Goal: Task Accomplishment & Management: Manage account settings

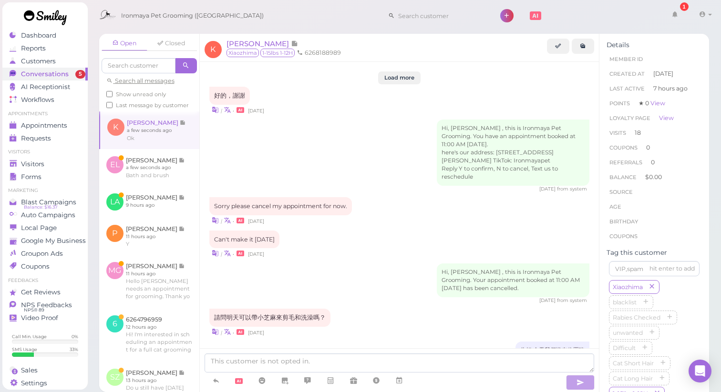
scroll to position [1398, 0]
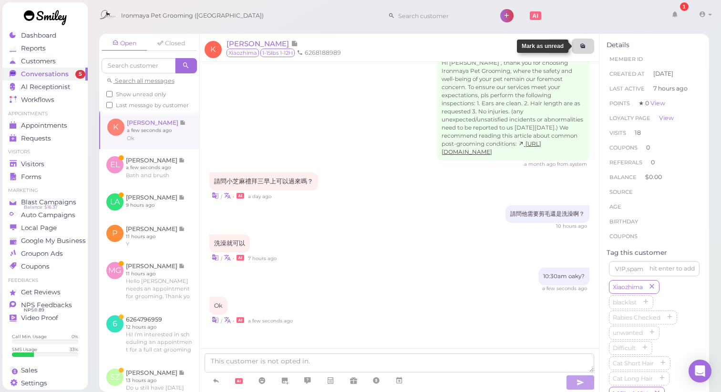
click at [587, 46] on link at bounding box center [583, 46] width 22 height 15
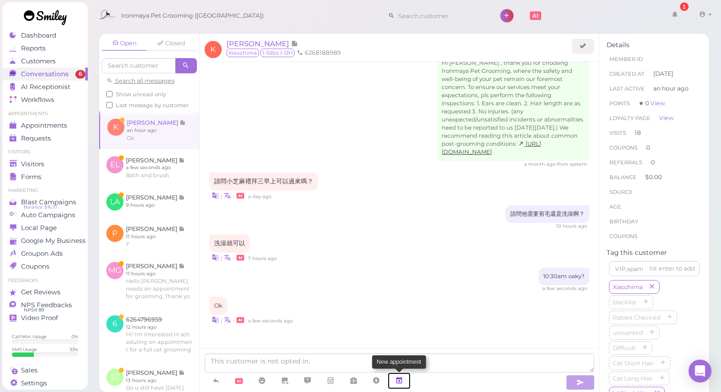
click at [402, 378] on icon at bounding box center [399, 381] width 8 height 10
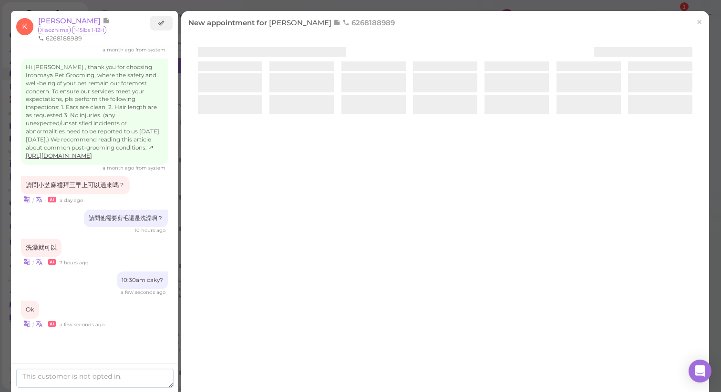
scroll to position [1447, 0]
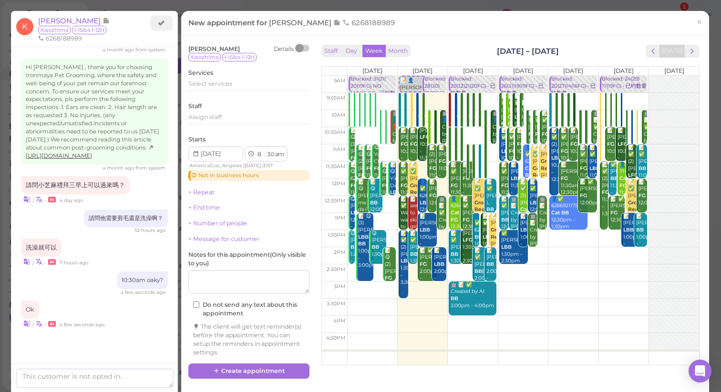
click at [467, 132] on td at bounding box center [523, 135] width 352 height 17
type input "[DATE]"
select select "10"
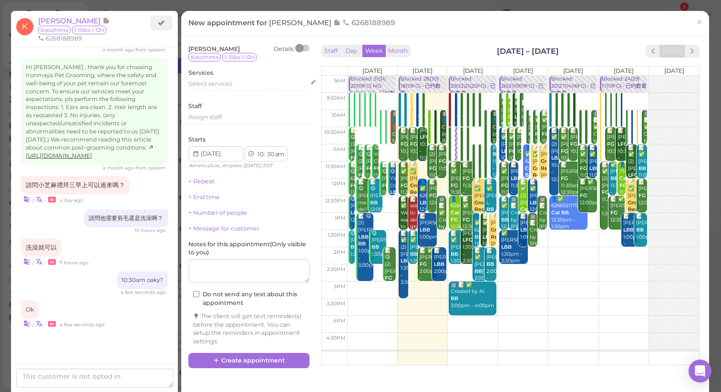
click at [208, 80] on div "Select services" at bounding box center [248, 84] width 121 height 9
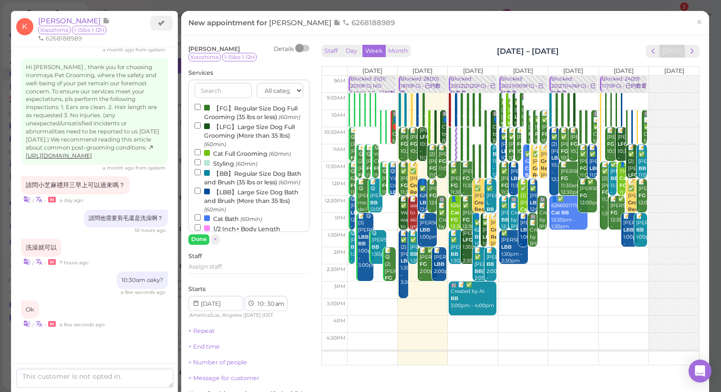
click at [218, 208] on label "【LBB】Large Size Dog Bath and Brush (More than 35 lbs) (60min)" at bounding box center [249, 200] width 109 height 27
click at [201, 194] on input "【LBB】Large Size Dog Bath and Brush (More than 35 lbs) (60min)" at bounding box center [198, 191] width 6 height 6
click at [229, 183] on label "【BB】Regular Size Dog Bath and Brush (35 lbs or less) (60min)" at bounding box center [249, 177] width 109 height 19
click at [201, 175] on input "【BB】Regular Size Dog Bath and Brush (35 lbs or less) (60min)" at bounding box center [198, 172] width 6 height 6
select select "12"
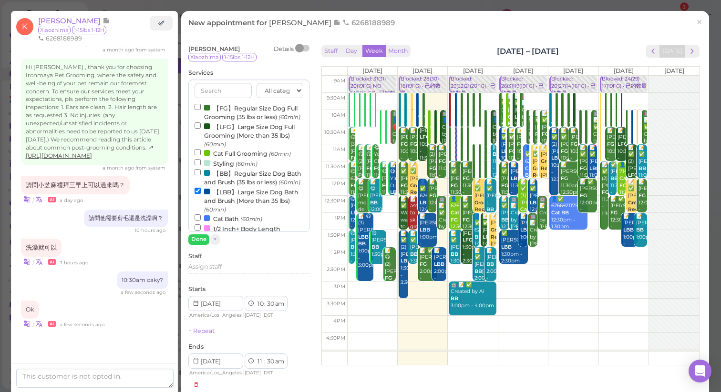
select select "pm"
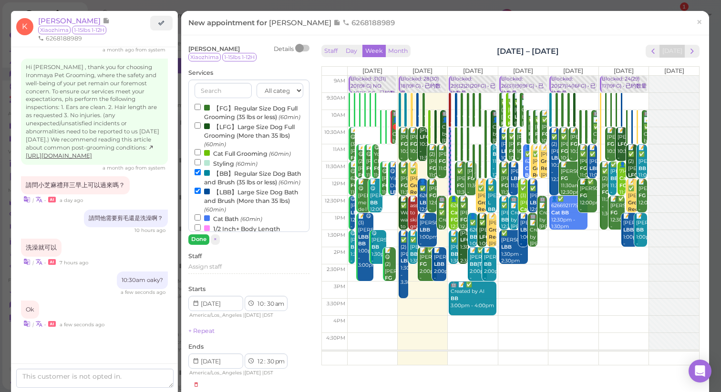
click at [218, 208] on label "【LBB】Large Size Dog Bath and Brush (More than 35 lbs) (60min)" at bounding box center [249, 200] width 109 height 27
click at [201, 194] on input "【LBB】Large Size Dog Bath and Brush (More than 35 lbs) (60min)" at bounding box center [198, 191] width 6 height 6
select select "11"
select select "am"
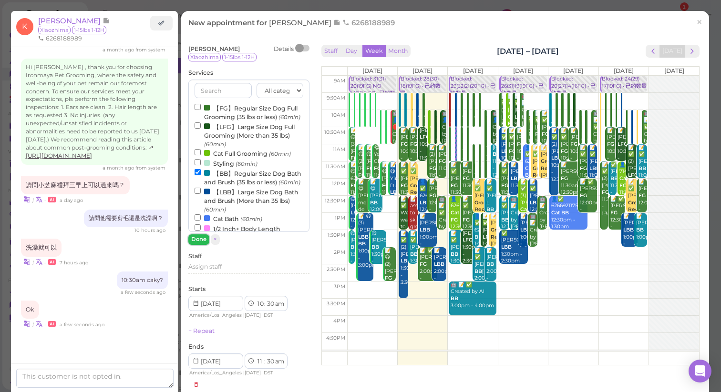
click at [196, 239] on button "Done" at bounding box center [198, 240] width 21 height 10
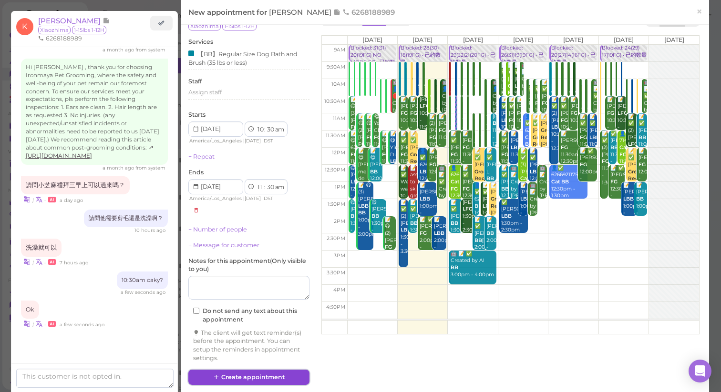
click at [255, 379] on button "Create appointment" at bounding box center [248, 377] width 121 height 15
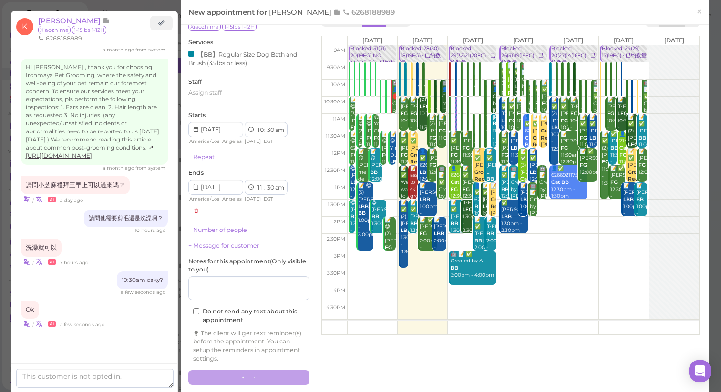
scroll to position [1398, 0]
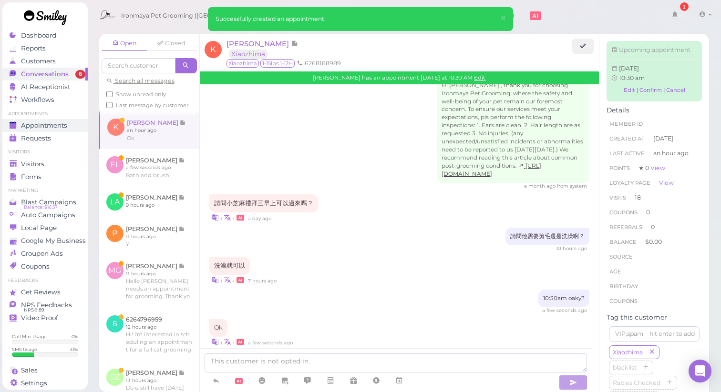
scroll to position [1497, 0]
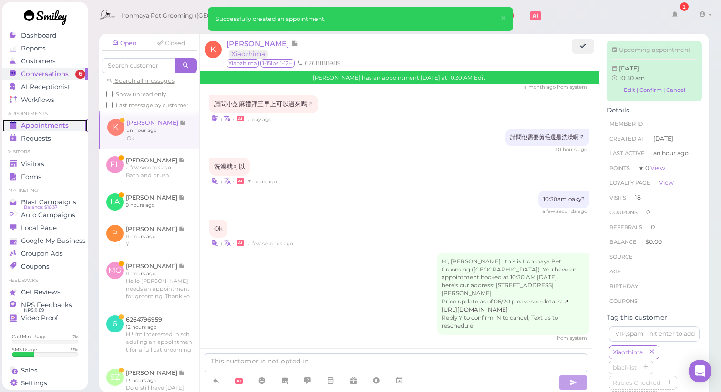
click at [48, 131] on link "Appointments" at bounding box center [44, 125] width 85 height 13
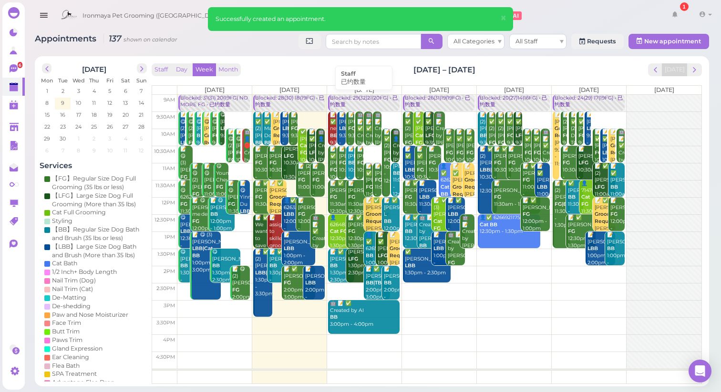
click at [356, 102] on div "Blocked: 29(32)21(20FG) • 已约数量" at bounding box center [364, 102] width 70 height 14
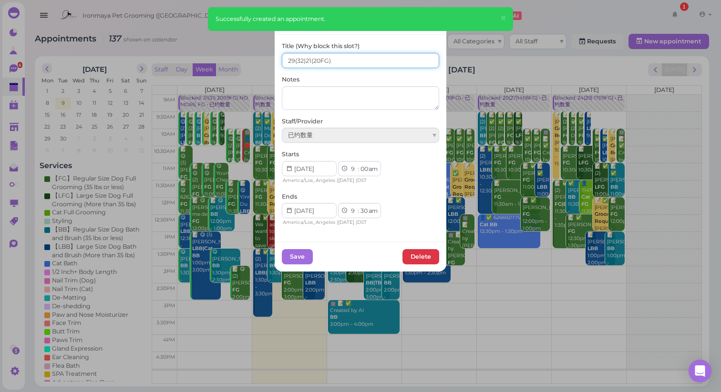
click at [290, 59] on input "29(32)21(20FG)" at bounding box center [360, 60] width 157 height 15
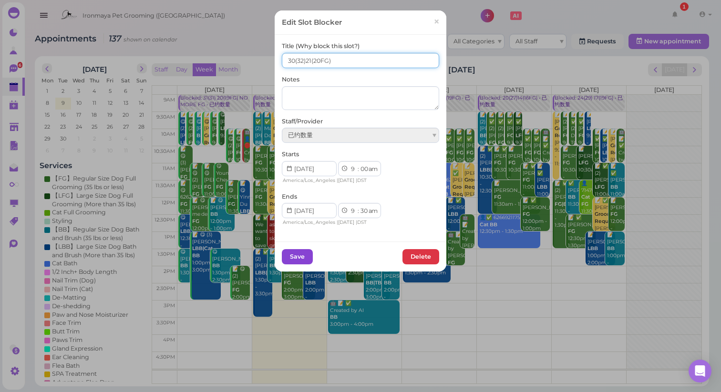
type input "30(32)21(20FG)"
click at [297, 259] on button "Save" at bounding box center [297, 256] width 31 height 15
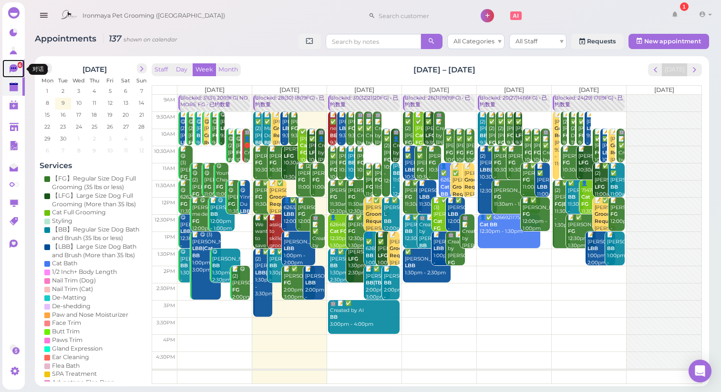
click at [11, 68] on icon at bounding box center [13, 67] width 5 height 1
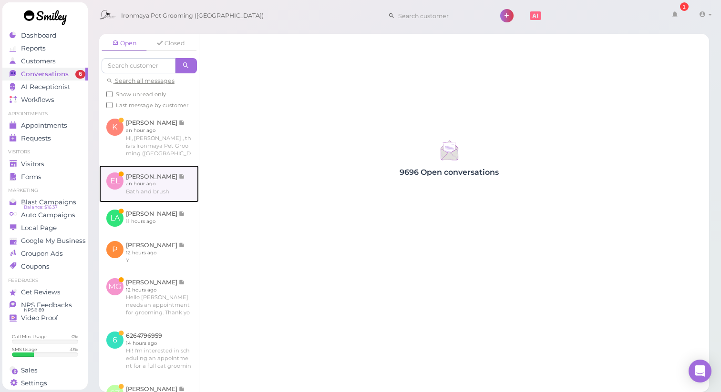
click at [168, 203] on link at bounding box center [149, 183] width 100 height 37
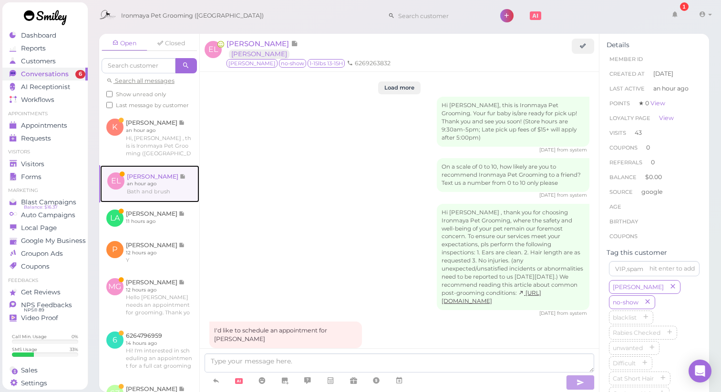
scroll to position [1387, 0]
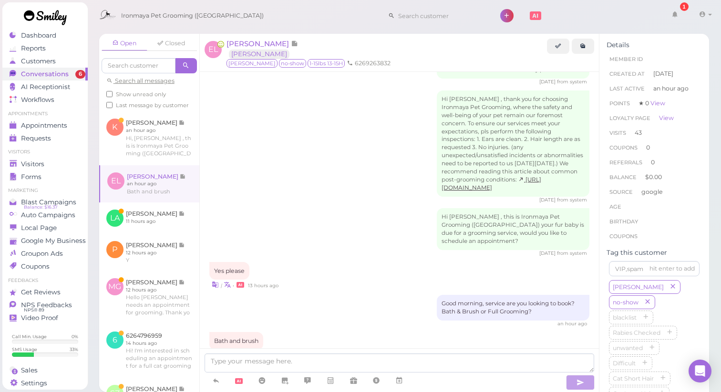
click at [400, 262] on div "Yes please | • 13 hours ago" at bounding box center [399, 276] width 381 height 28
click at [401, 381] on icon at bounding box center [399, 381] width 8 height 10
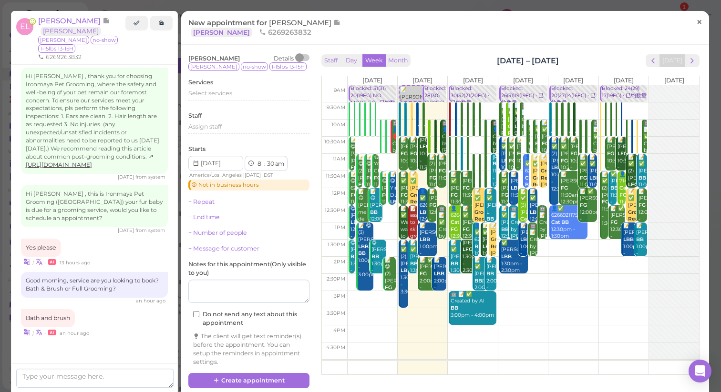
click at [692, 29] on link "×" at bounding box center [699, 22] width 18 height 22
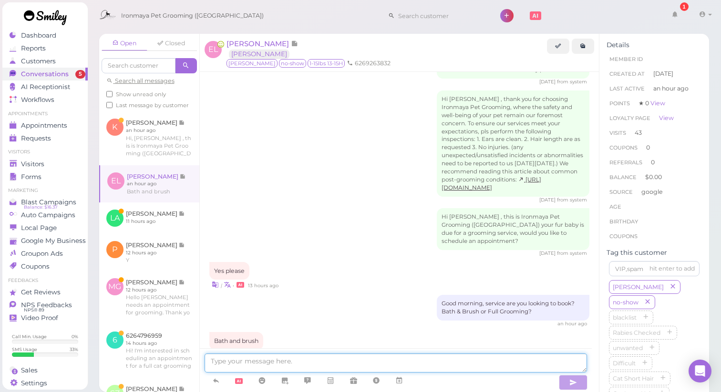
click at [275, 362] on textarea at bounding box center [396, 363] width 383 height 19
click at [303, 363] on textarea "We are available from Wedenesday to [DATE] [DATE]" at bounding box center [396, 363] width 383 height 19
drag, startPoint x: 284, startPoint y: 362, endPoint x: 321, endPoint y: 360, distance: 37.3
click at [321, 360] on textarea "We are available from [DATE] to [DATE] [DATE]" at bounding box center [396, 363] width 383 height 19
drag, startPoint x: 374, startPoint y: 365, endPoint x: 344, endPoint y: 363, distance: 29.6
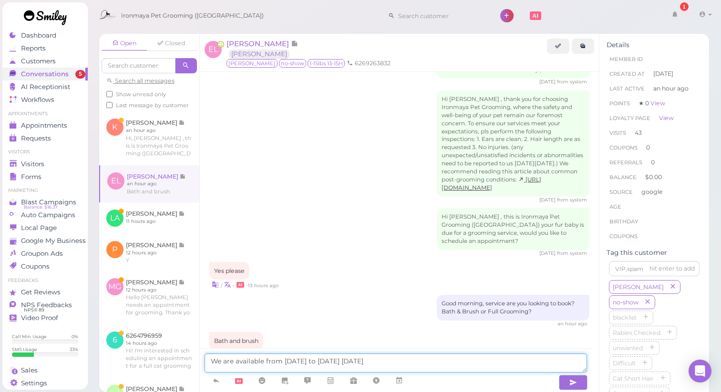
click at [344, 363] on textarea "We are available from [DATE] to [DATE] [DATE]" at bounding box center [396, 363] width 383 height 19
click at [347, 362] on textarea "We are available from [DATE] to [DATE] tthis week" at bounding box center [396, 363] width 383 height 19
click at [377, 362] on textarea "We are available from [DATE] to [DATE]" at bounding box center [396, 363] width 383 height 19
type textarea "We are available from [DATE] to [DATE]. What day works best for you?"
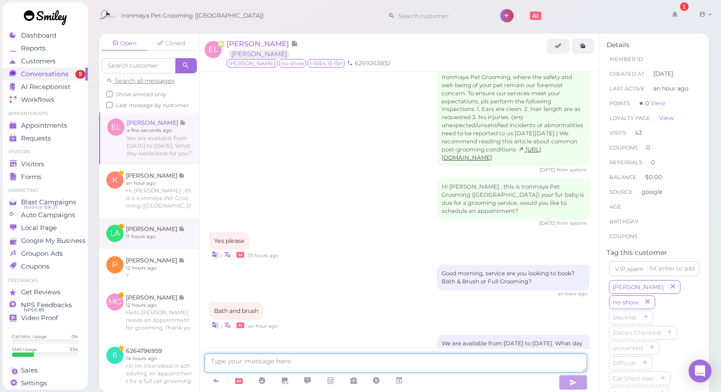
scroll to position [200, 0]
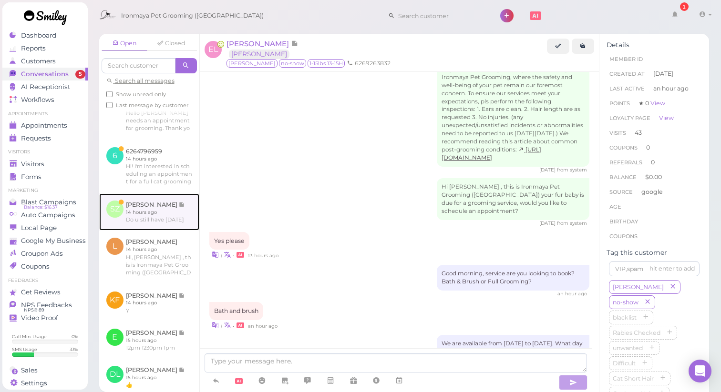
click at [155, 231] on link at bounding box center [149, 212] width 100 height 37
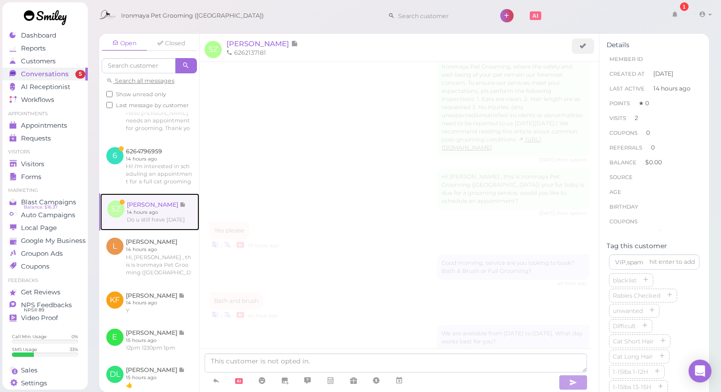
scroll to position [1082, 0]
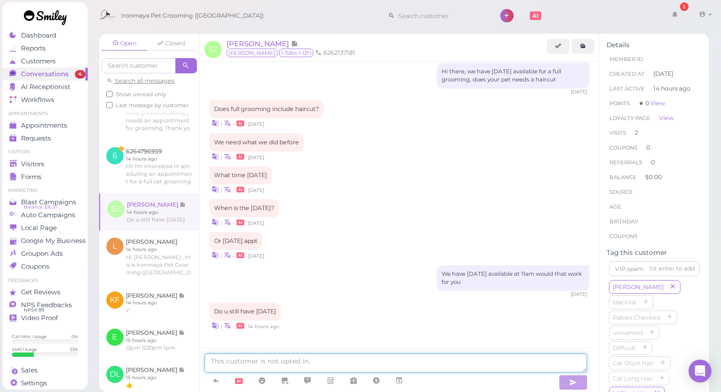
click at [379, 358] on textarea at bounding box center [396, 363] width 383 height 19
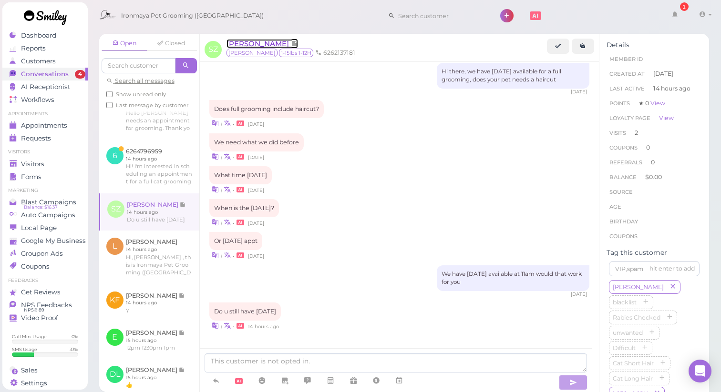
click at [256, 44] on span "[PERSON_NAME]" at bounding box center [258, 43] width 64 height 9
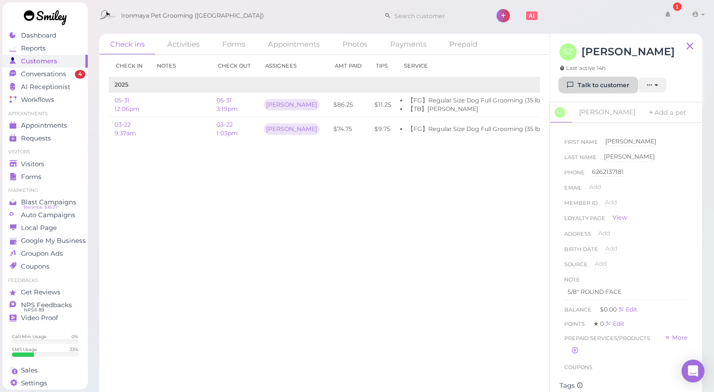
click at [579, 84] on link "Talk to customer" at bounding box center [598, 85] width 78 height 15
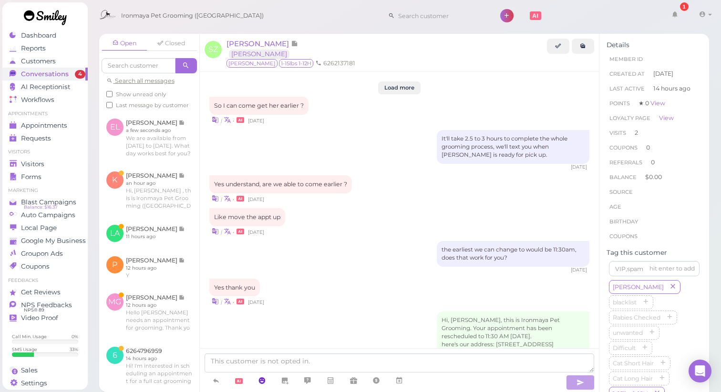
scroll to position [1082, 0]
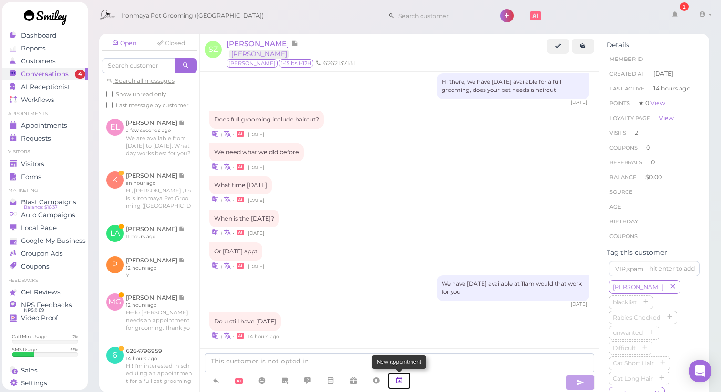
click at [401, 381] on icon at bounding box center [399, 381] width 8 height 10
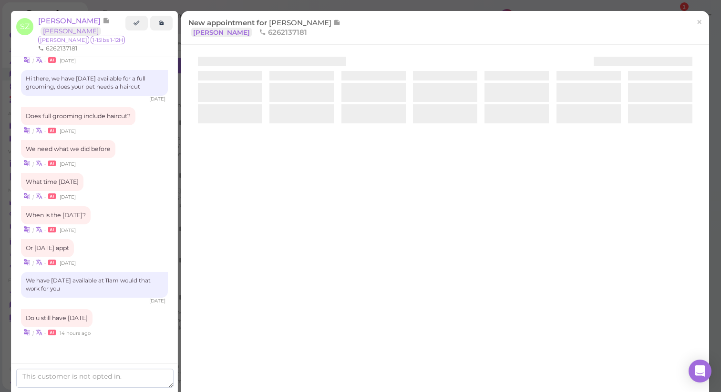
scroll to position [1111, 0]
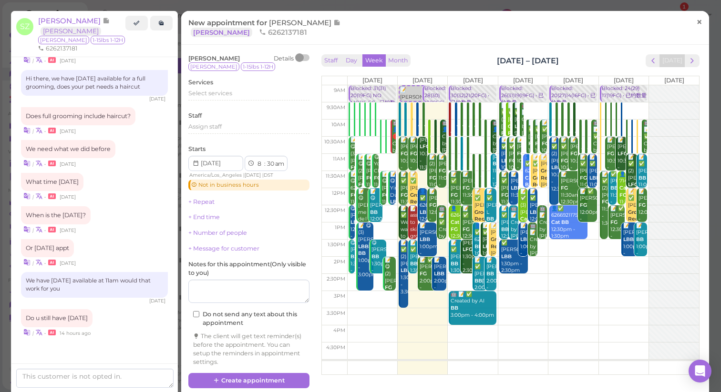
click at [697, 19] on link "×" at bounding box center [699, 22] width 18 height 22
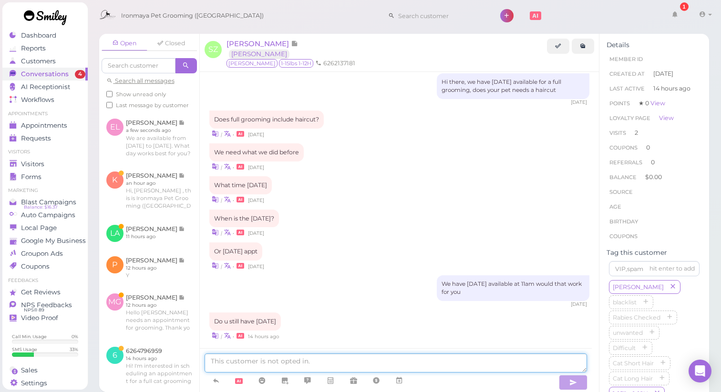
click at [259, 363] on textarea at bounding box center [396, 363] width 383 height 19
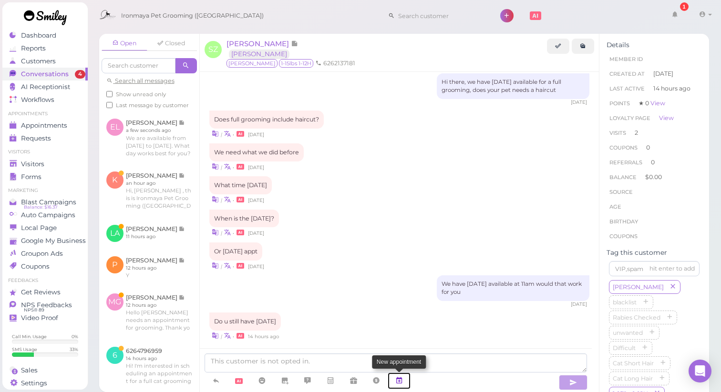
click at [398, 386] on icon at bounding box center [399, 381] width 8 height 10
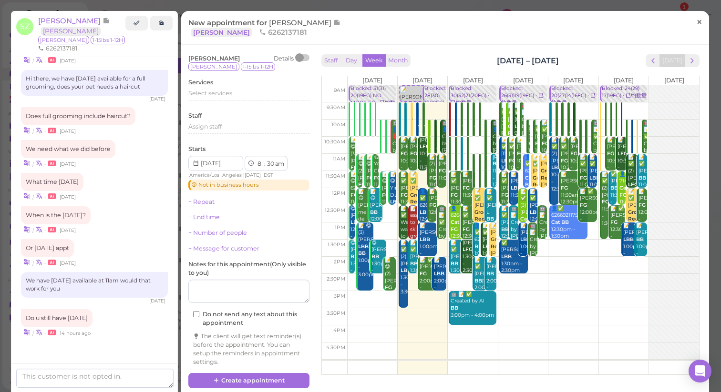
click at [696, 26] on span "×" at bounding box center [699, 21] width 6 height 13
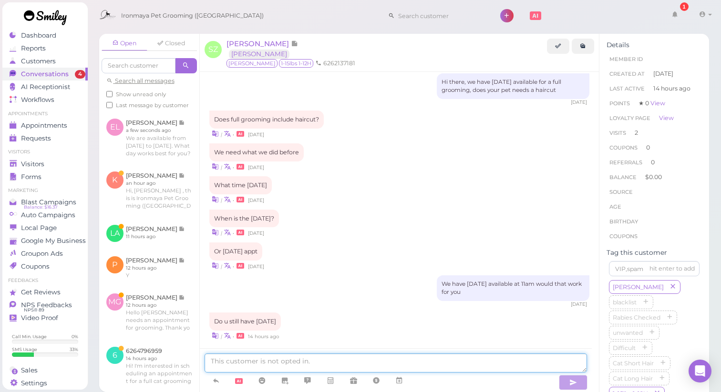
click at [294, 367] on textarea at bounding box center [396, 363] width 383 height 19
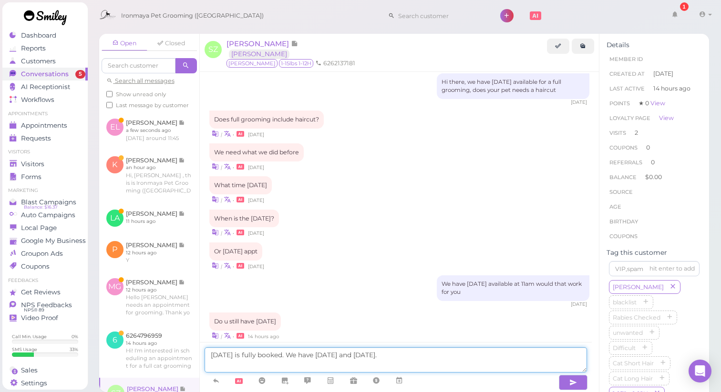
type textarea "[DATE] is fully booked. We have [DATE] and [DATE]."
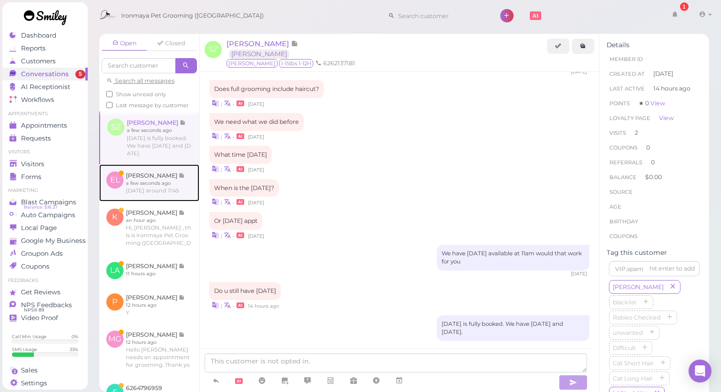
click at [163, 196] on link at bounding box center [149, 183] width 100 height 37
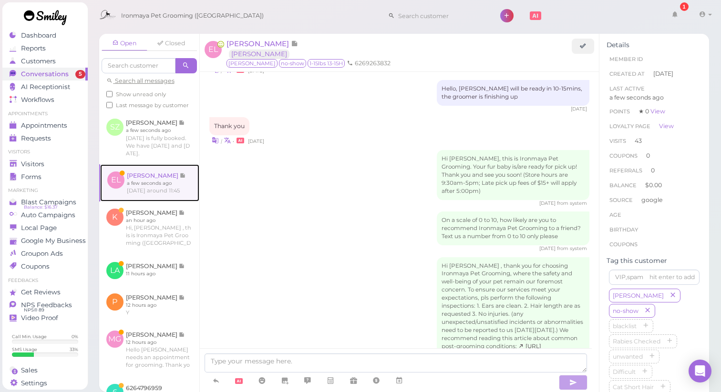
scroll to position [1358, 0]
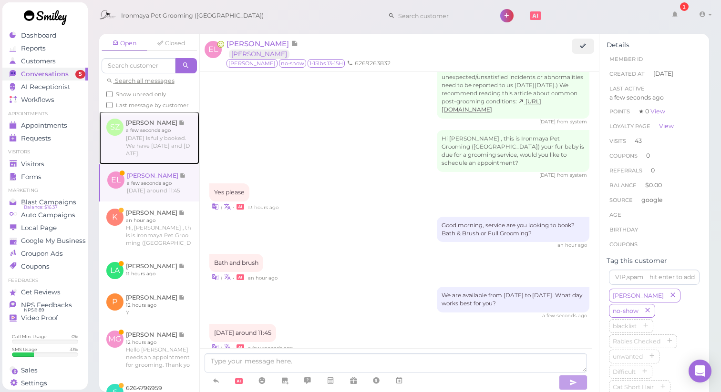
click at [155, 160] on link at bounding box center [149, 138] width 100 height 52
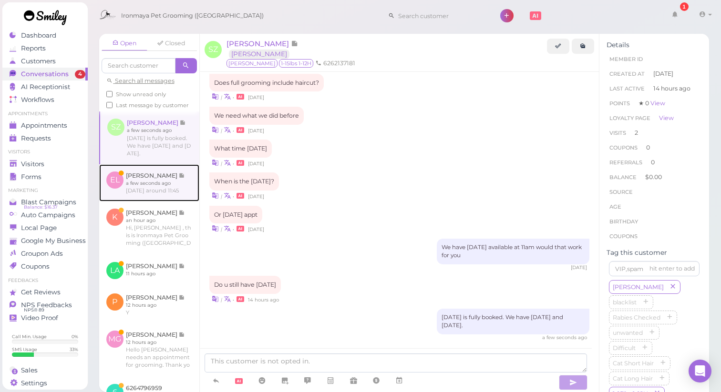
click at [158, 183] on link at bounding box center [149, 183] width 100 height 37
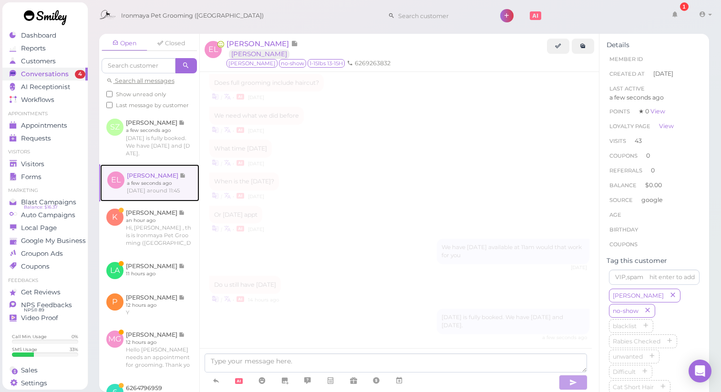
scroll to position [1358, 0]
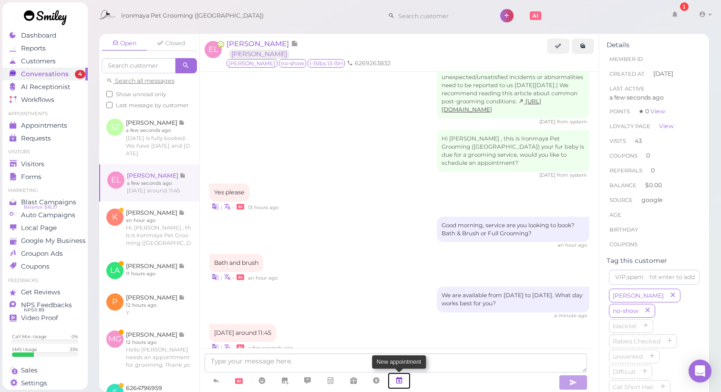
click at [401, 384] on icon at bounding box center [399, 381] width 8 height 10
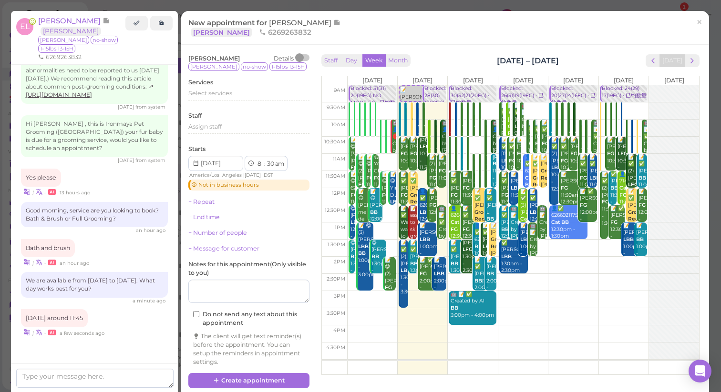
click at [421, 179] on td at bounding box center [523, 179] width 352 height 17
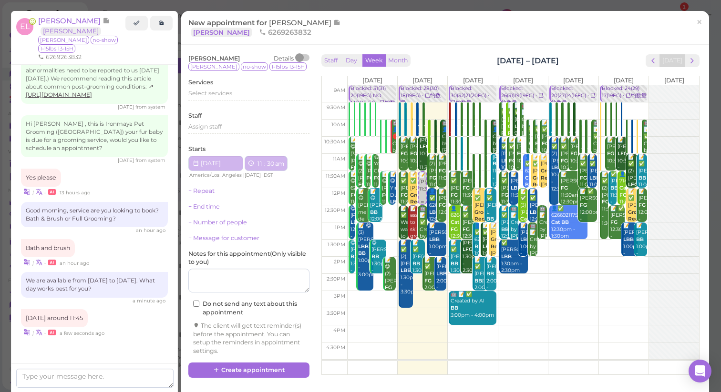
select select "11"
click at [420, 85] on div "📝 [PERSON_NAME] 11:30am Blocked: 28(30) 18(19FG) • 已约数量 📝 ✅ (2) [PERSON_NAME] B…" at bounding box center [423, 85] width 50 height 0
select select "45"
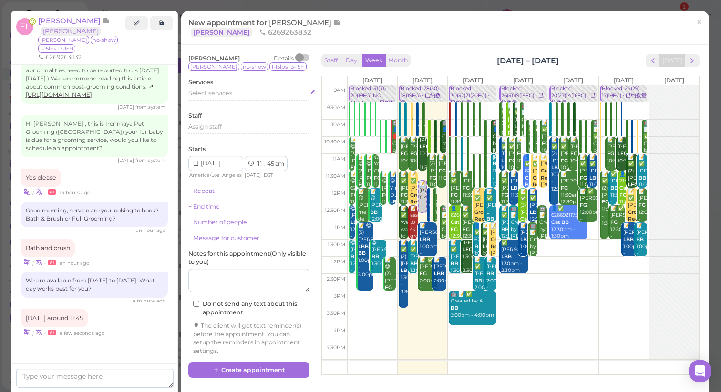
click at [223, 97] on span "Select services" at bounding box center [210, 93] width 44 height 7
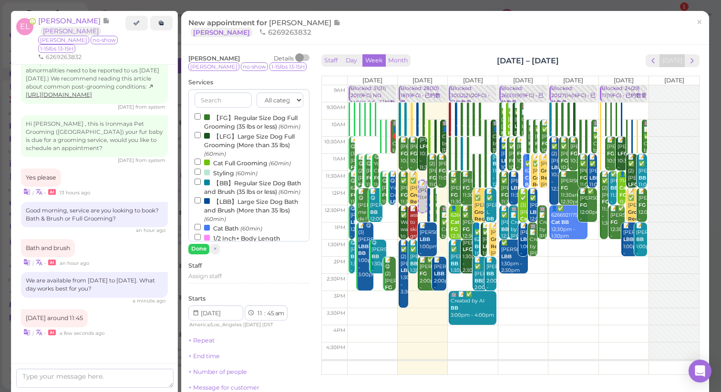
click at [227, 192] on label "【BB】Regular Size Dog Bath and Brush (35 lbs or less) (60min)" at bounding box center [249, 187] width 109 height 19
click at [201, 185] on input "【BB】Regular Size Dog Bath and Brush (35 lbs or less) (60min)" at bounding box center [198, 182] width 6 height 6
click at [197, 250] on button "Done" at bounding box center [198, 249] width 21 height 10
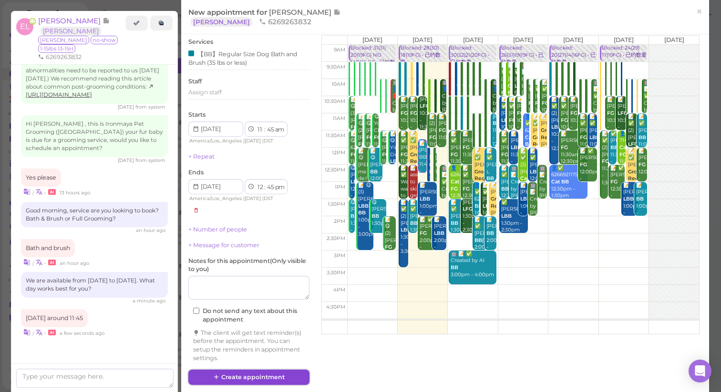
click at [257, 378] on button "Create appointment" at bounding box center [248, 377] width 121 height 15
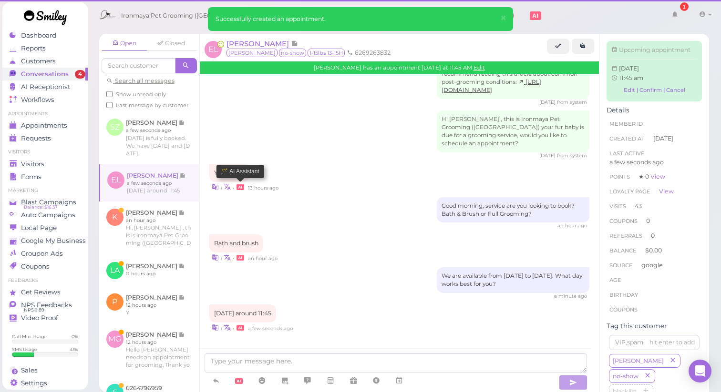
scroll to position [1358, 0]
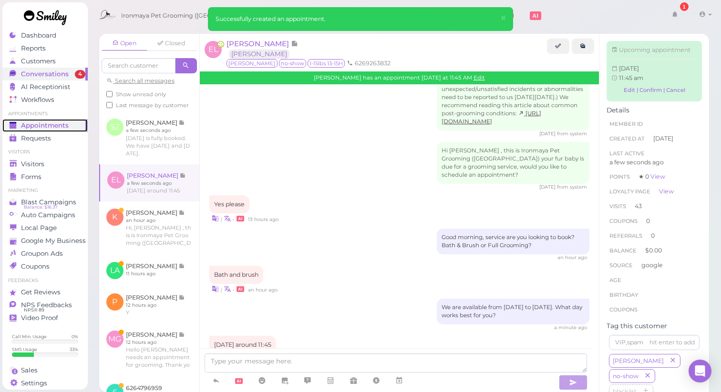
click at [58, 131] on link "Appointments" at bounding box center [44, 125] width 85 height 13
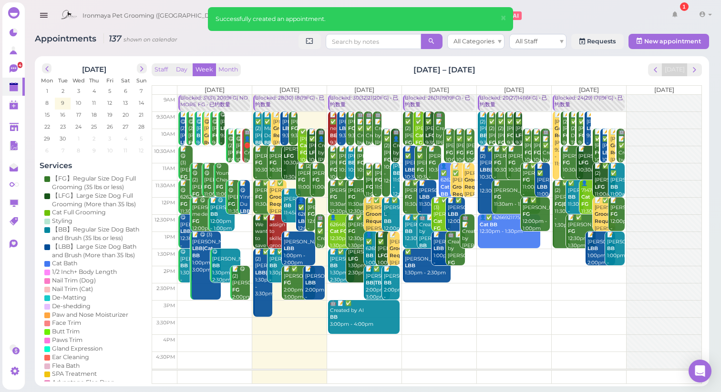
click at [282, 99] on div "Blocked: 28(30) 18(19FG) • 已约数量" at bounding box center [290, 102] width 70 height 14
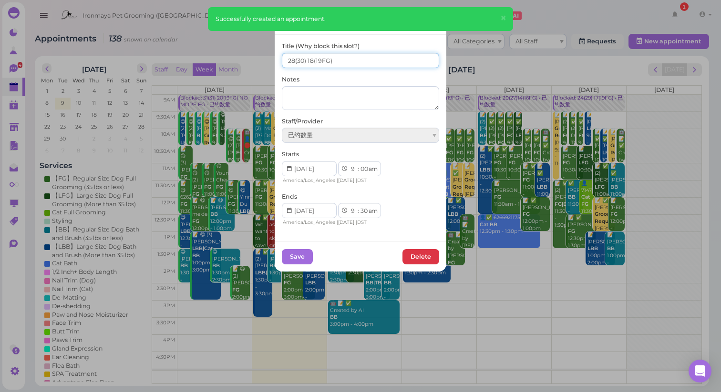
click at [290, 61] on input "28(30) 18(19FG)" at bounding box center [360, 60] width 157 height 15
type input "29(30) 18(19FG)"
click at [300, 258] on button "Save" at bounding box center [297, 256] width 31 height 15
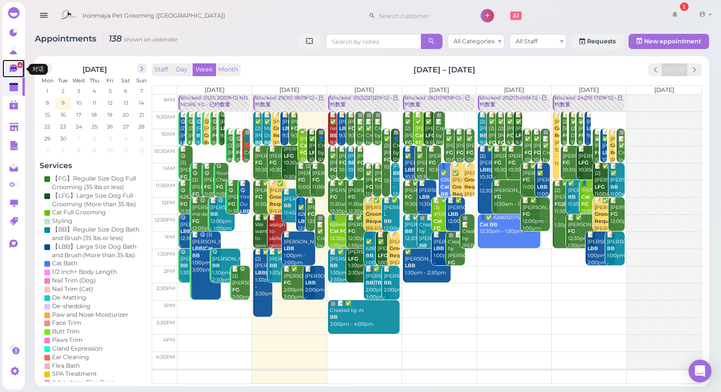
click at [10, 68] on icon at bounding box center [14, 68] width 8 height 9
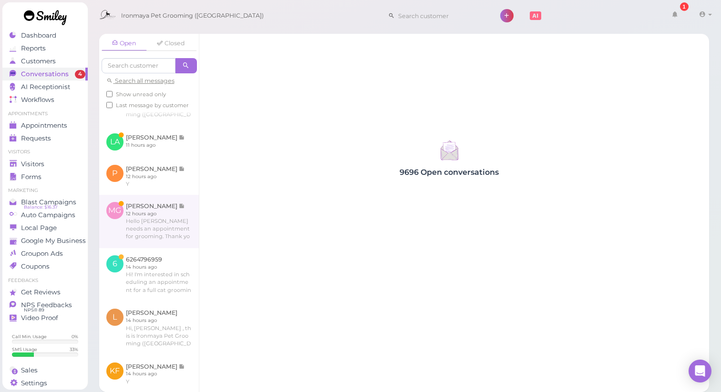
scroll to position [154, 0]
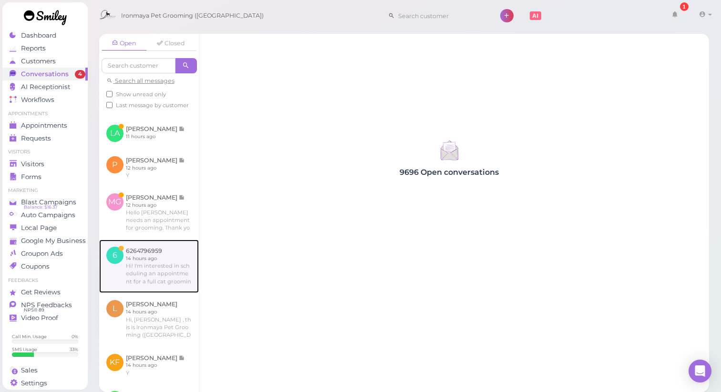
click at [179, 288] on link at bounding box center [149, 266] width 100 height 53
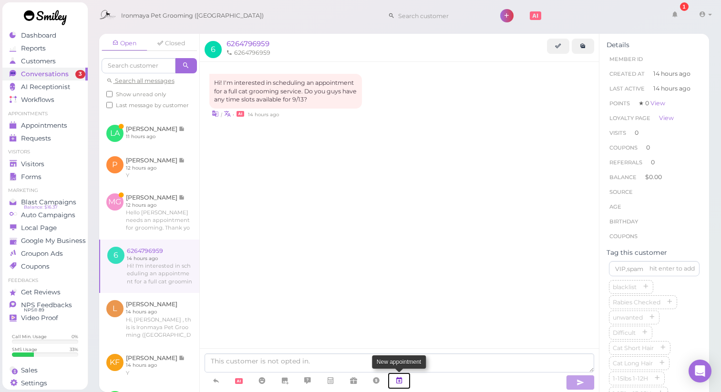
click at [402, 381] on icon at bounding box center [399, 381] width 8 height 10
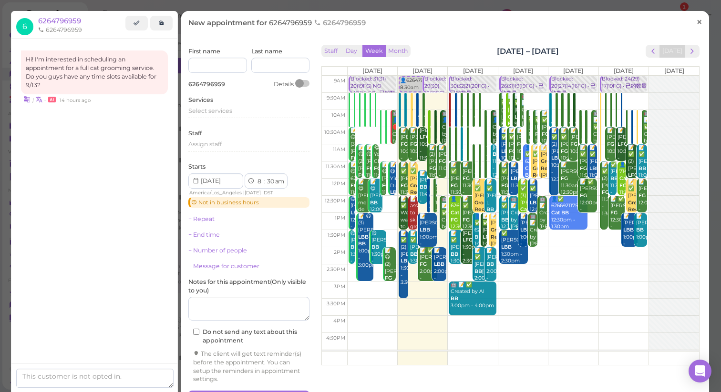
click at [696, 22] on span "×" at bounding box center [699, 21] width 6 height 13
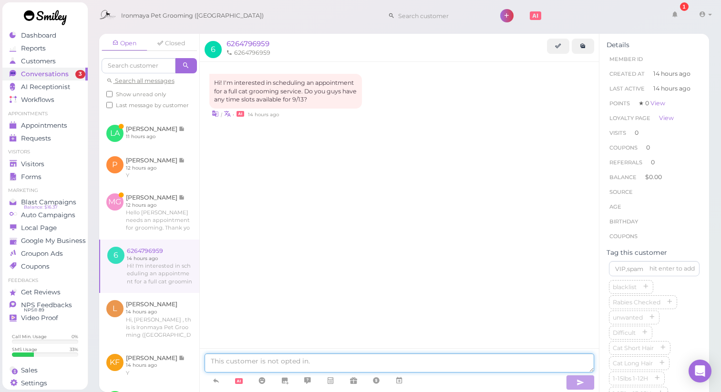
click at [263, 360] on textarea at bounding box center [400, 363] width 390 height 19
type textarea "Yes. How about 10 am?"
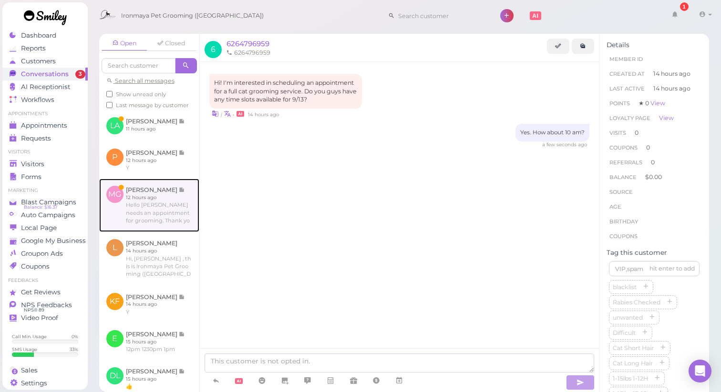
click at [135, 232] on link at bounding box center [149, 205] width 100 height 53
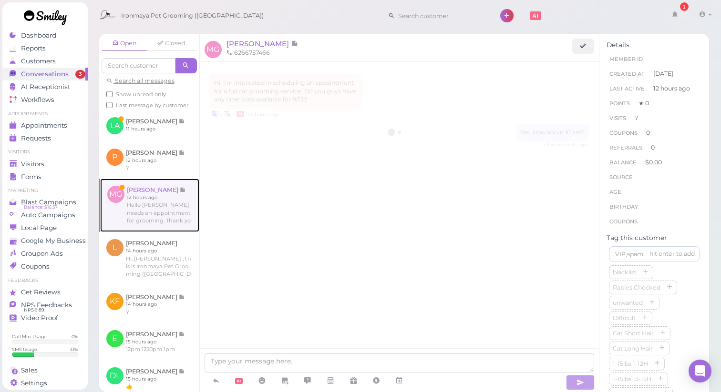
scroll to position [1275, 0]
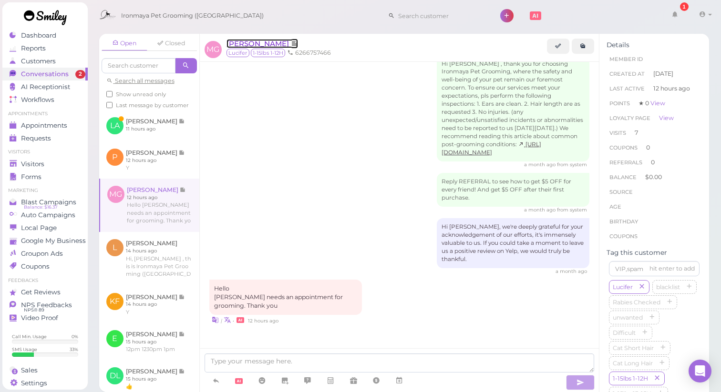
click at [280, 46] on span "[PERSON_NAME]" at bounding box center [258, 43] width 64 height 9
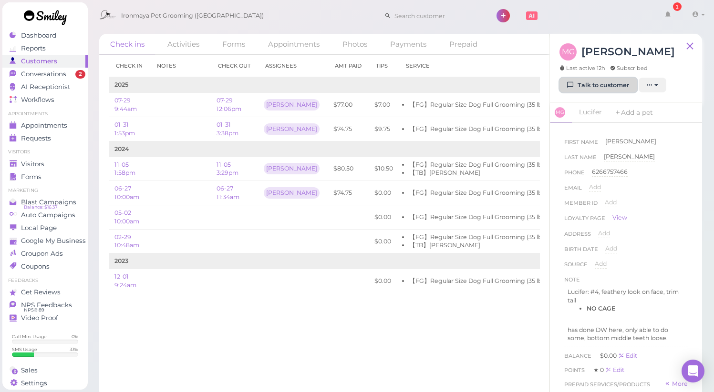
click at [573, 89] on icon at bounding box center [570, 85] width 6 height 7
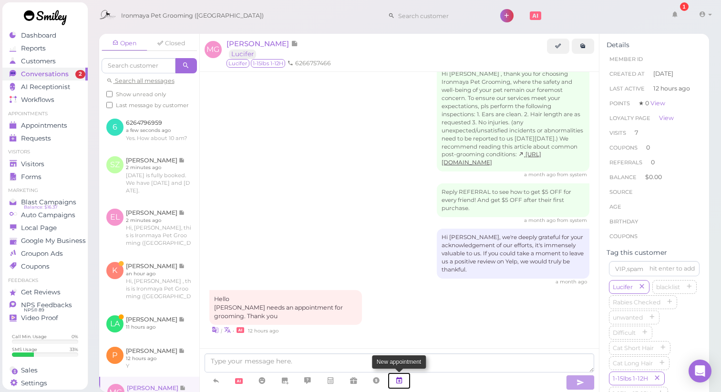
click at [398, 384] on icon at bounding box center [399, 381] width 8 height 10
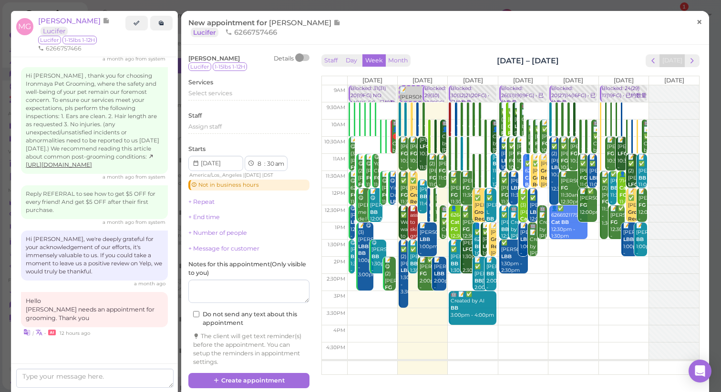
click at [690, 29] on link "×" at bounding box center [699, 22] width 18 height 22
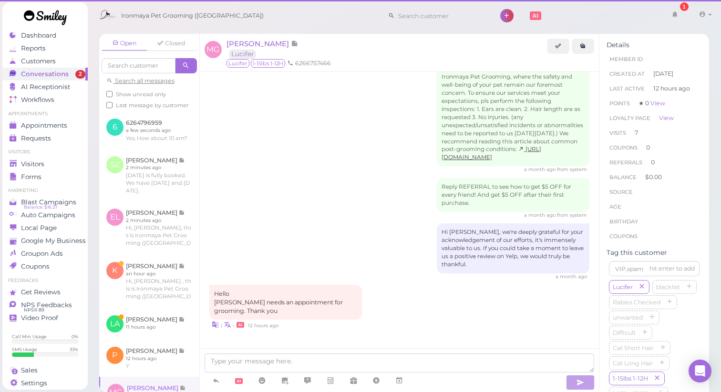
scroll to position [1275, 0]
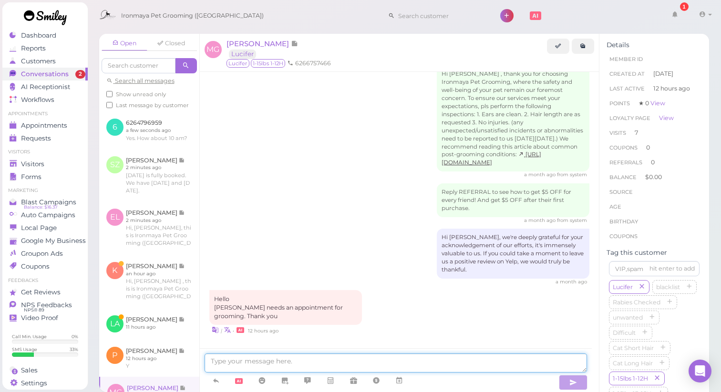
click at [240, 356] on textarea at bounding box center [396, 363] width 383 height 19
type textarea "We have [DATE], [DATE] to [DATE] available this week."
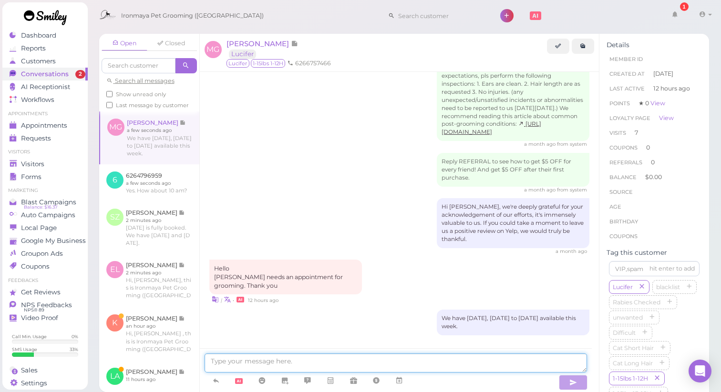
click at [290, 363] on textarea at bounding box center [396, 363] width 383 height 19
type textarea "What day works bext for you?"
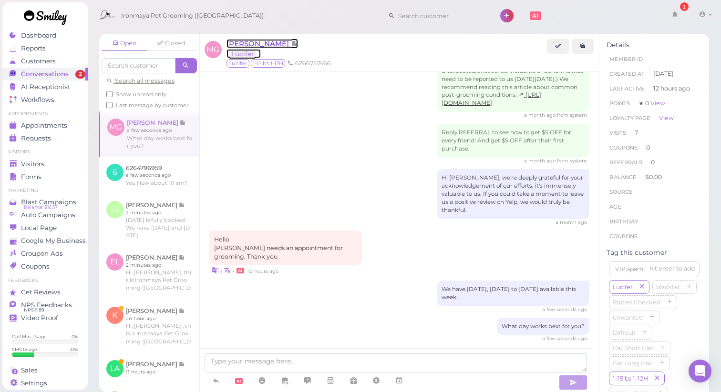
click at [272, 42] on span "[PERSON_NAME]" at bounding box center [258, 43] width 64 height 9
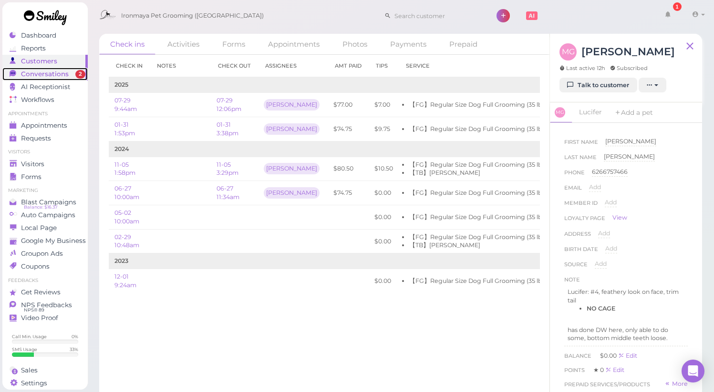
click at [46, 78] on span "Conversations" at bounding box center [45, 74] width 48 height 8
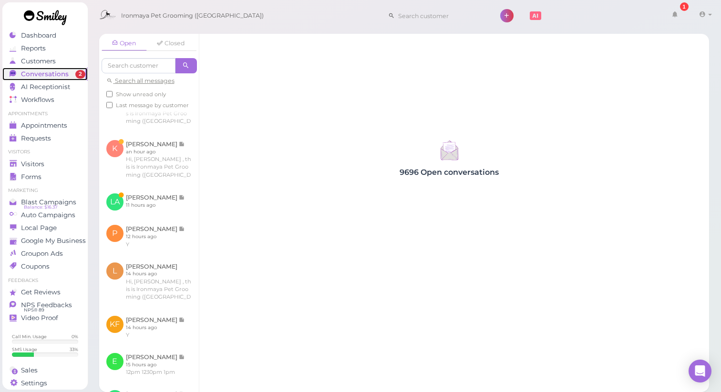
scroll to position [184, 0]
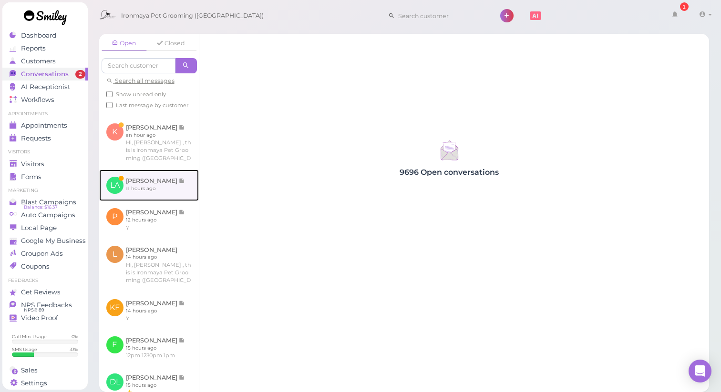
click at [148, 201] on link at bounding box center [149, 185] width 100 height 31
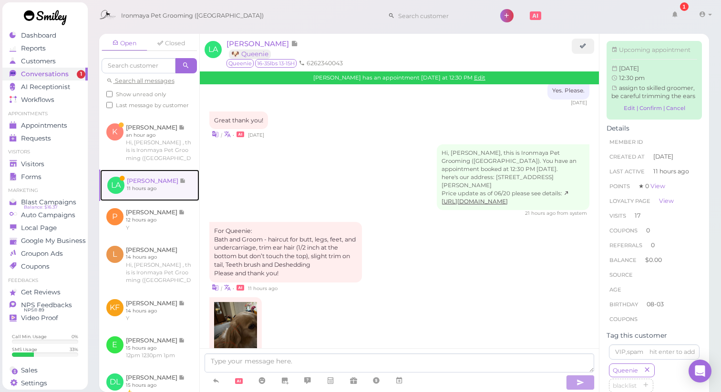
scroll to position [1299, 0]
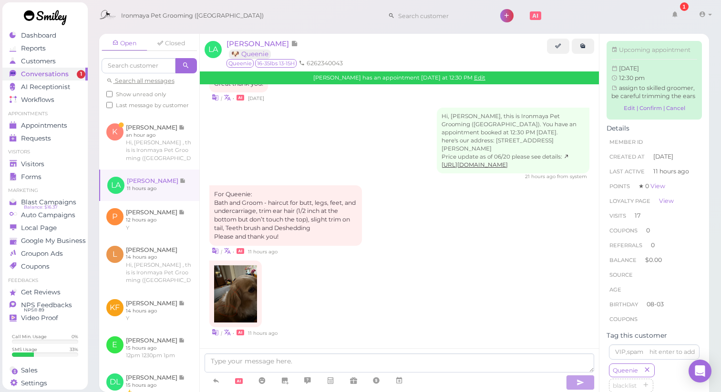
click at [375, 268] on div "| • 11 hours ago" at bounding box center [399, 299] width 381 height 77
drag, startPoint x: 226, startPoint y: 211, endPoint x: 270, endPoint y: 209, distance: 43.4
click at [270, 209] on div "For Queenie: Bath and Groom - haircut for butt, legs, feet, and undercarriage, …" at bounding box center [285, 215] width 153 height 61
copy div "undercarriage"
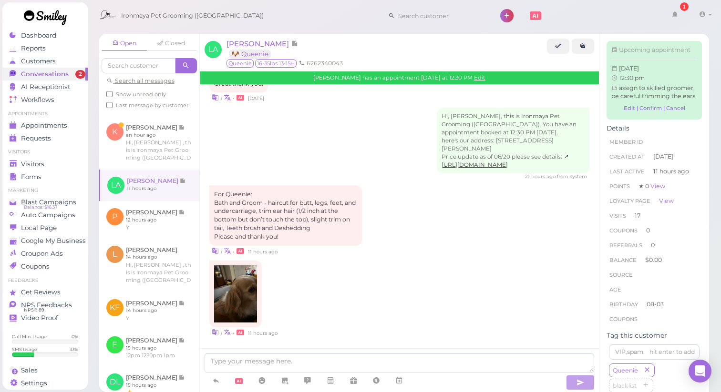
click at [379, 287] on div "| • 11 hours ago" at bounding box center [399, 299] width 381 height 77
click at [479, 78] on link "Edit" at bounding box center [479, 77] width 11 height 7
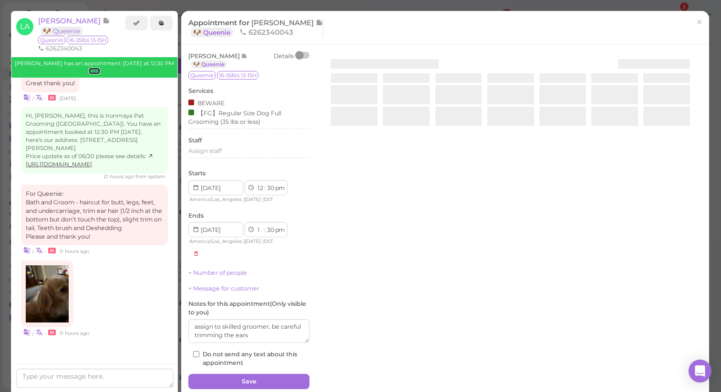
scroll to position [1325, 0]
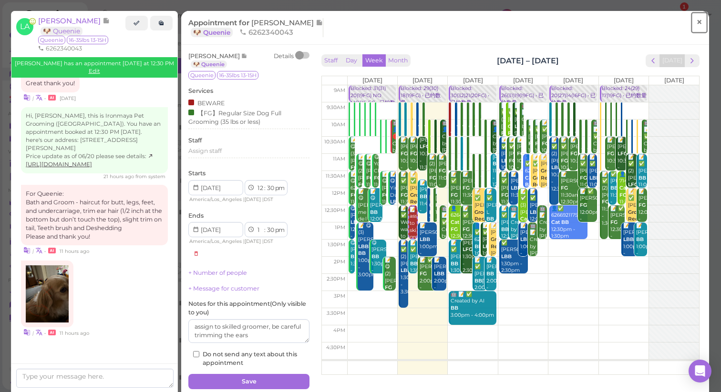
click at [697, 27] on link "×" at bounding box center [699, 22] width 18 height 22
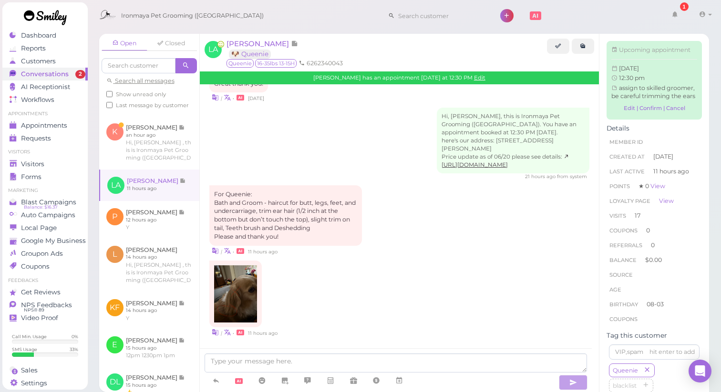
click at [389, 272] on div "| • 11 hours ago" at bounding box center [399, 299] width 381 height 77
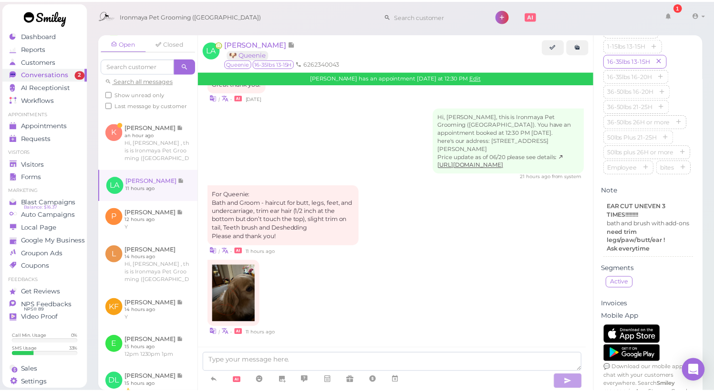
scroll to position [452, 0]
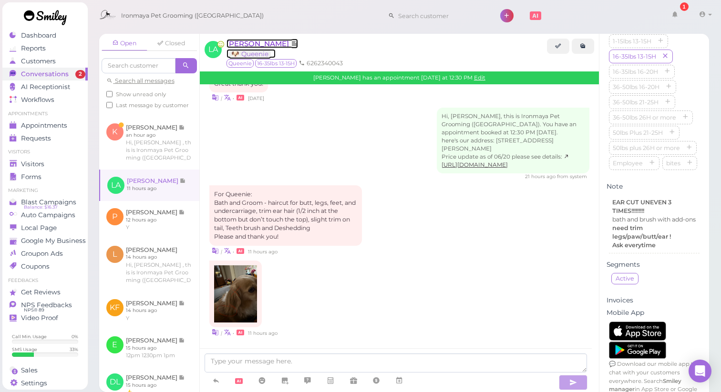
click at [266, 44] on span "[PERSON_NAME]" at bounding box center [258, 43] width 64 height 9
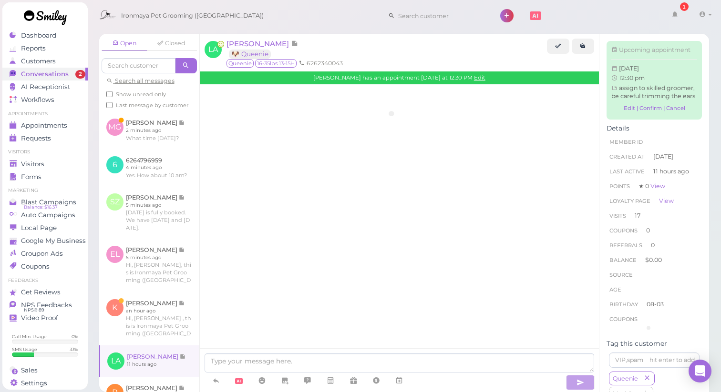
scroll to position [1299, 0]
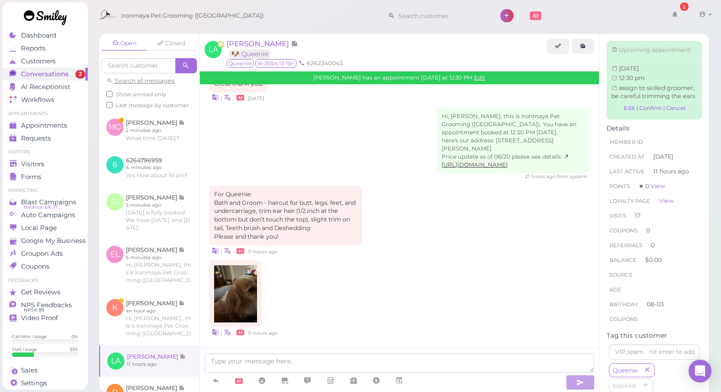
click at [363, 148] on div "Hi, [PERSON_NAME], this is Ironmaya Pet Grooming ([GEOGRAPHIC_DATA]). You have …" at bounding box center [399, 144] width 381 height 73
click at [478, 79] on link "Edit" at bounding box center [479, 77] width 11 height 7
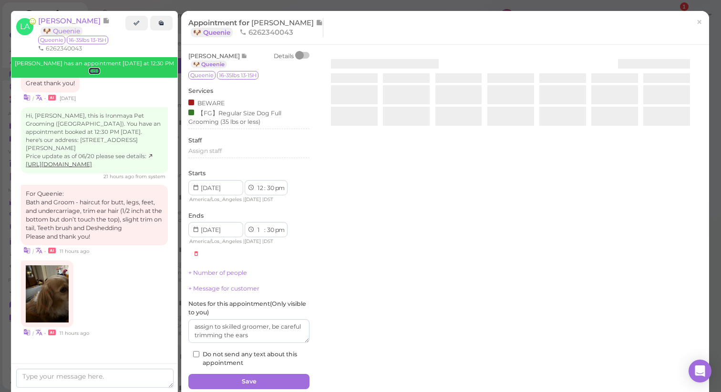
scroll to position [1325, 0]
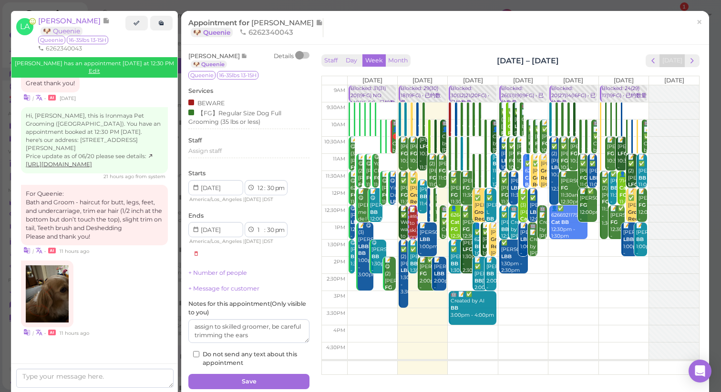
click at [303, 55] on div at bounding box center [302, 55] width 13 height 7
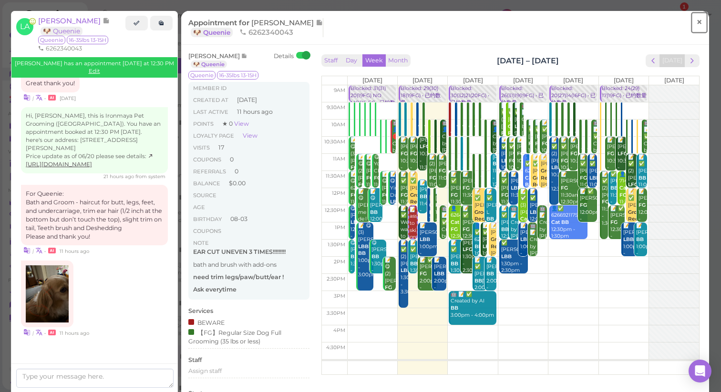
click at [696, 21] on link "×" at bounding box center [699, 22] width 18 height 22
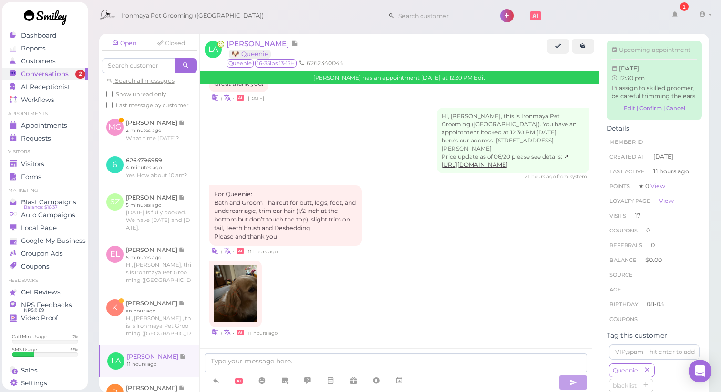
scroll to position [1299, 0]
click at [308, 141] on div "Hi, [PERSON_NAME], this is Ironmaya Pet Grooming ([GEOGRAPHIC_DATA]). You have …" at bounding box center [399, 144] width 381 height 73
click at [474, 79] on link "Edit" at bounding box center [479, 77] width 11 height 7
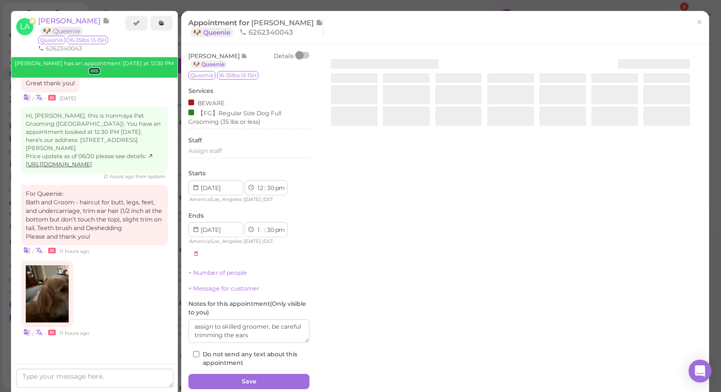
scroll to position [1325, 0]
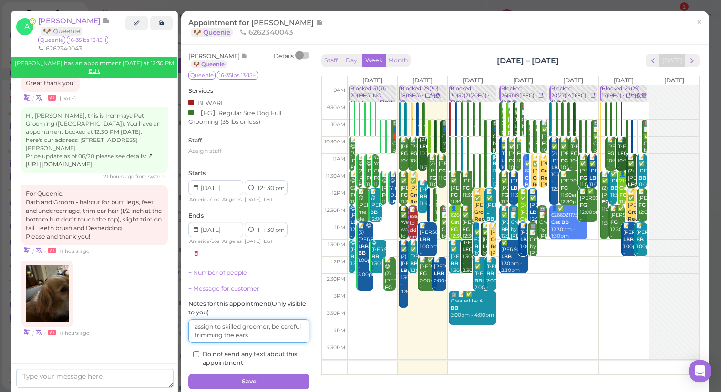
click at [277, 340] on textarea at bounding box center [248, 331] width 121 height 24
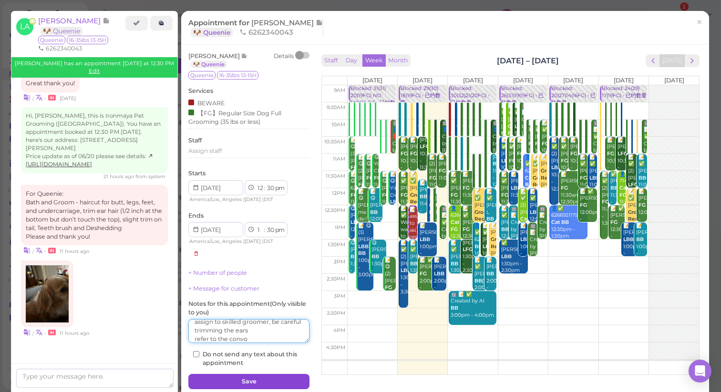
type textarea "assign to skilled groomer, be careful trimming the ears refer to the convo"
click at [269, 381] on button "Save" at bounding box center [248, 381] width 121 height 15
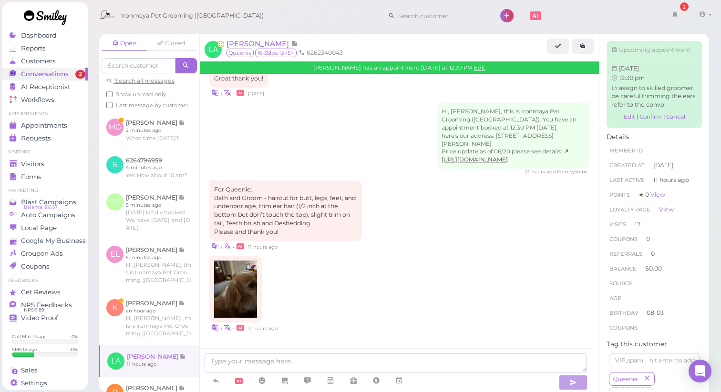
scroll to position [1299, 0]
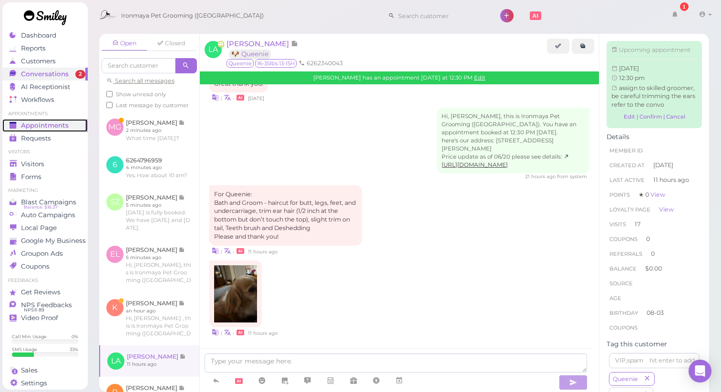
click at [51, 127] on span "Appointments" at bounding box center [45, 126] width 48 height 8
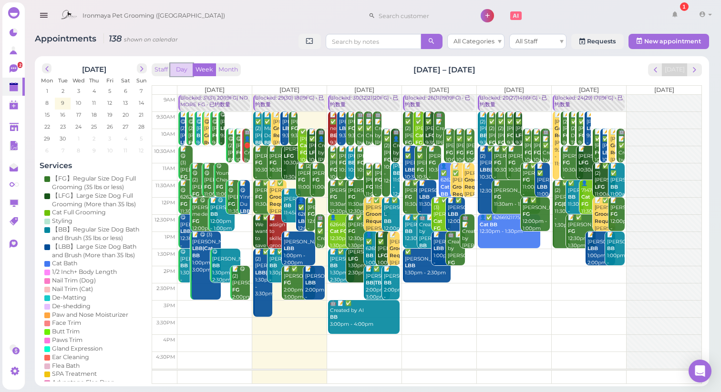
click at [180, 71] on button "Day" at bounding box center [181, 69] width 23 height 13
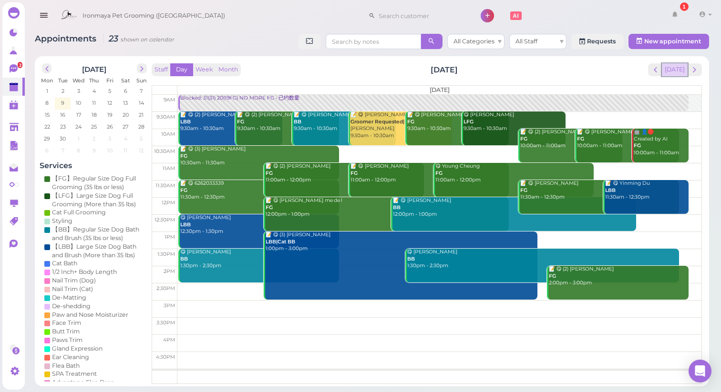
click at [682, 72] on button "[DATE]" at bounding box center [675, 69] width 26 height 13
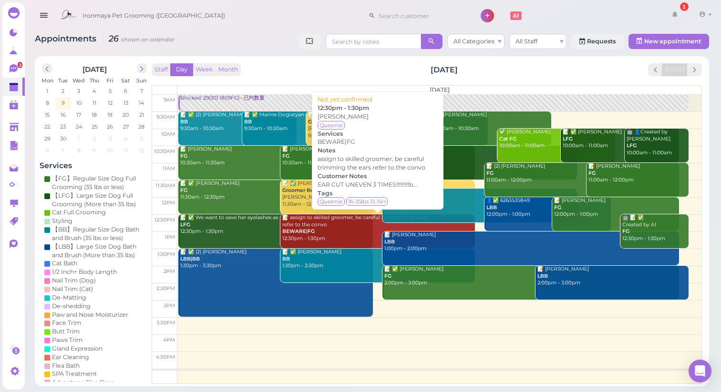
click at [322, 237] on div "📝 assign to skilled groomer, be careful trimming the ears refer to the convo BE…" at bounding box center [378, 229] width 193 height 28
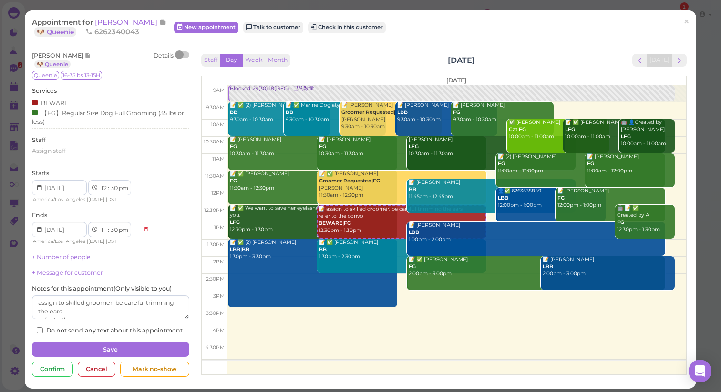
click at [183, 55] on div at bounding box center [182, 54] width 13 height 7
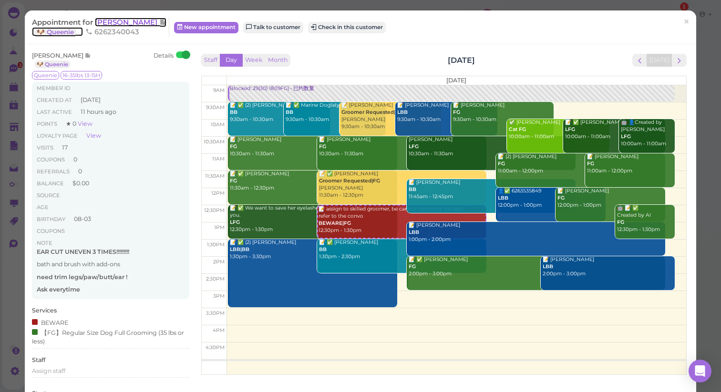
click at [127, 26] on span "[PERSON_NAME]" at bounding box center [127, 22] width 64 height 9
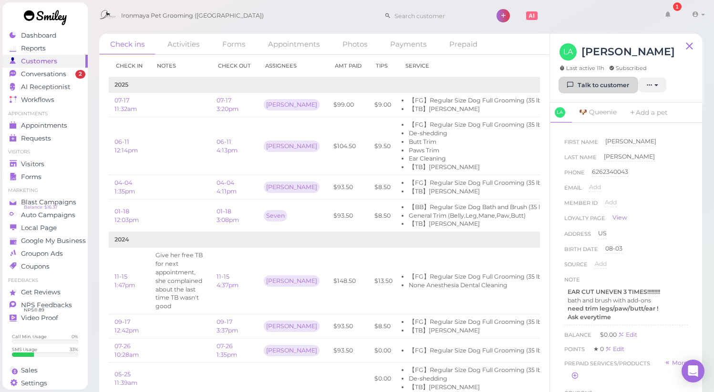
click at [582, 88] on link "Talk to customer" at bounding box center [598, 85] width 78 height 15
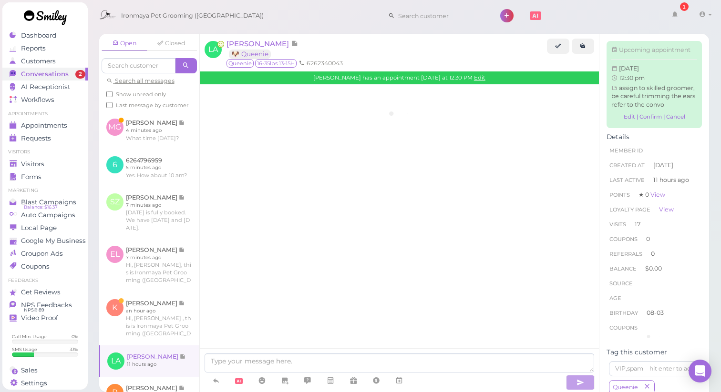
scroll to position [1299, 0]
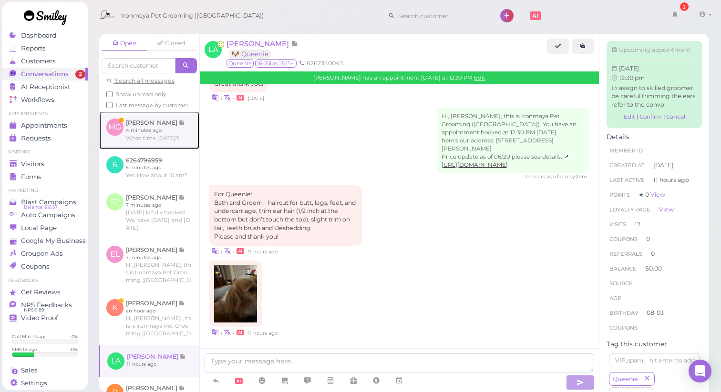
click at [157, 149] on link at bounding box center [149, 130] width 100 height 37
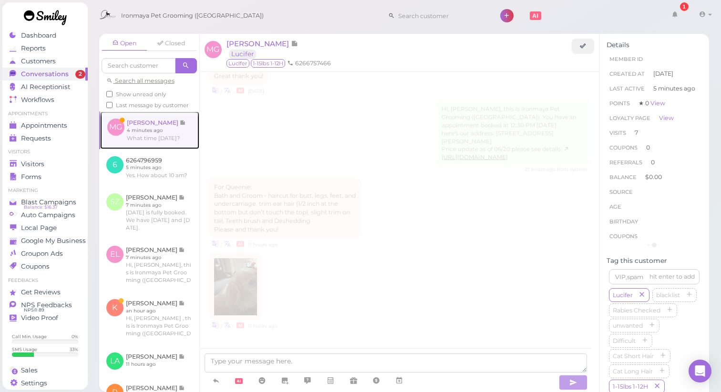
scroll to position [1235, 0]
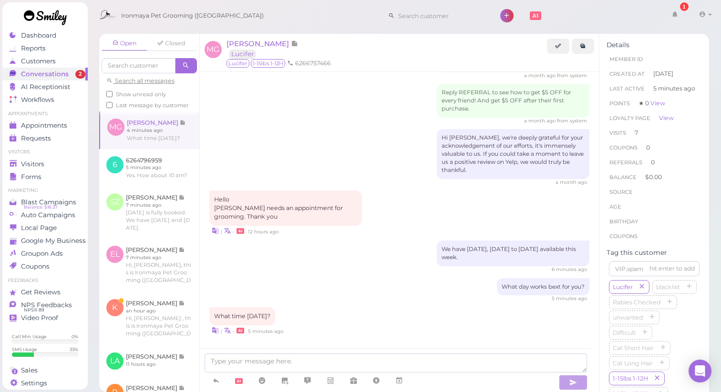
click at [402, 289] on div "What day works bext for you? 5 minutes ago" at bounding box center [399, 290] width 381 height 24
click at [270, 43] on span "[PERSON_NAME]" at bounding box center [258, 43] width 64 height 9
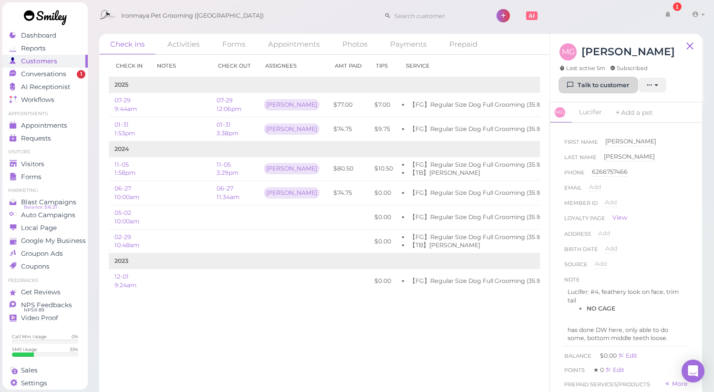
click at [590, 93] on link "Talk to customer" at bounding box center [598, 85] width 78 height 15
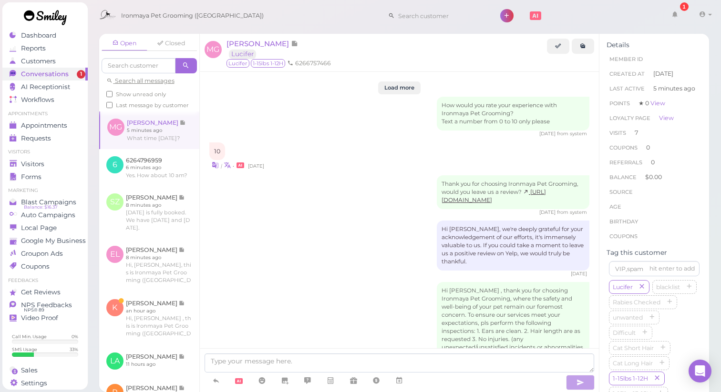
scroll to position [1235, 0]
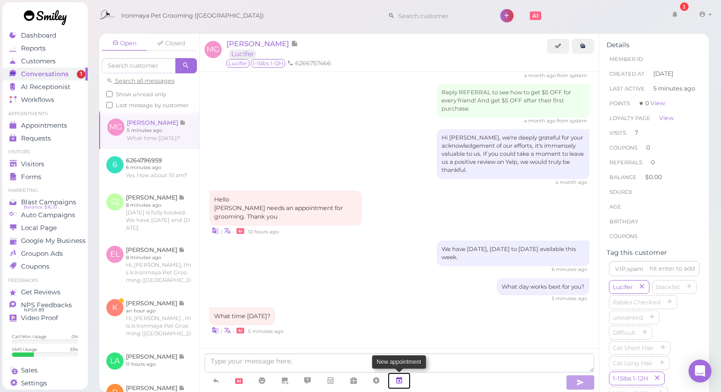
click at [398, 380] on icon at bounding box center [399, 381] width 8 height 10
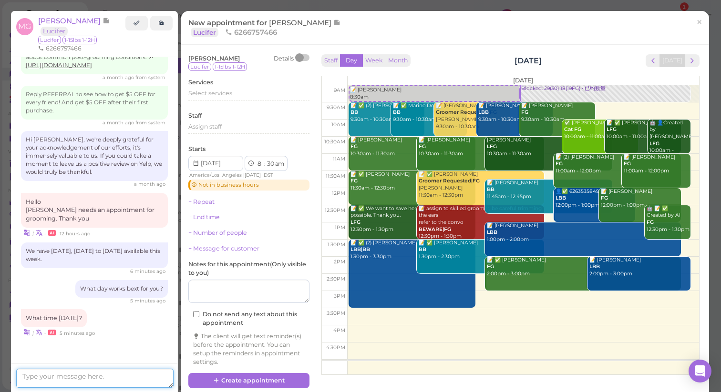
click at [61, 371] on textarea at bounding box center [94, 378] width 157 height 19
type textarea "How about 11:30am?"
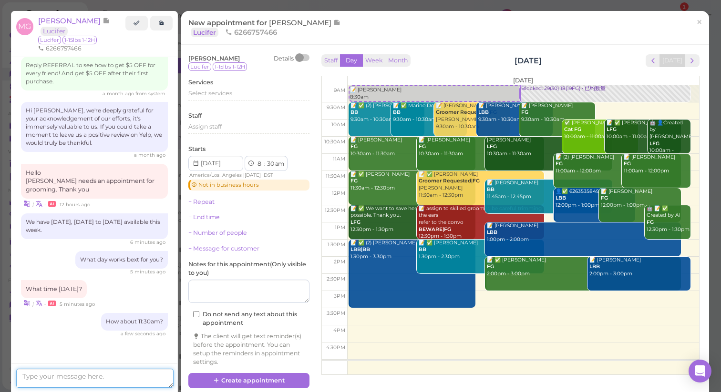
click at [544, 176] on td at bounding box center [523, 179] width 352 height 17
select select "11"
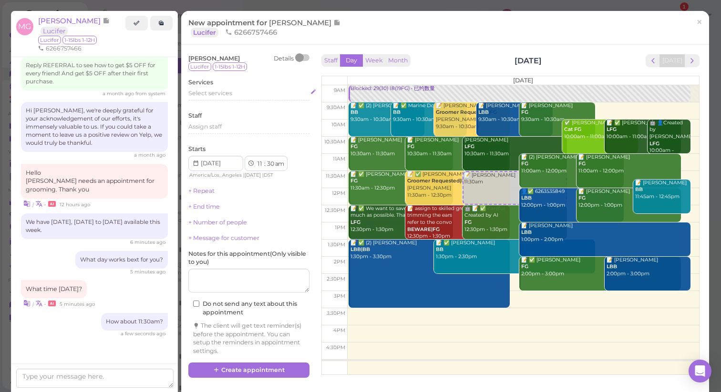
click at [206, 96] on span "Select services" at bounding box center [210, 93] width 44 height 7
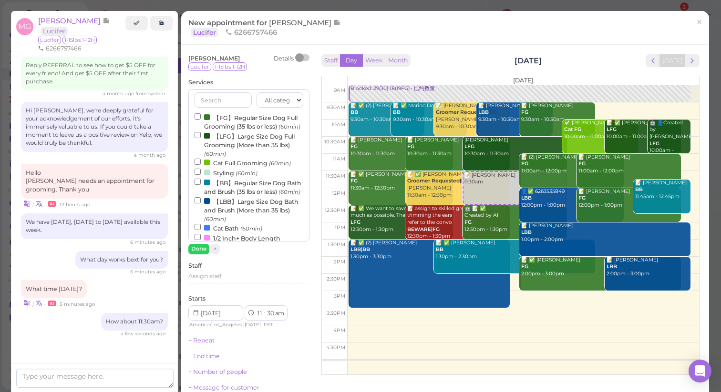
click at [218, 121] on label "【FG】Regular Size Dog Full Grooming (35 lbs or less) (60min)" at bounding box center [249, 122] width 109 height 19
click at [201, 120] on input "【FG】Regular Size Dog Full Grooming (35 lbs or less) (60min)" at bounding box center [198, 116] width 6 height 6
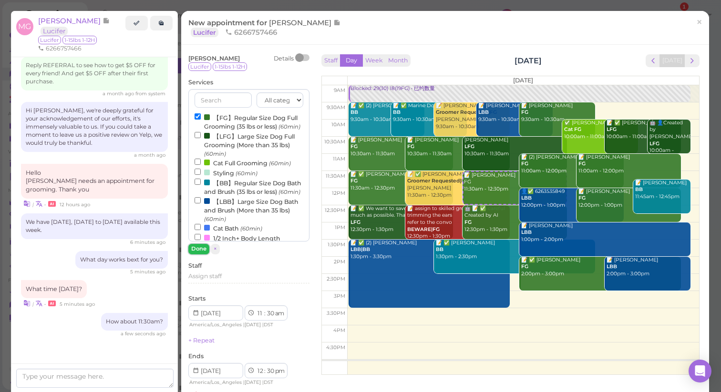
click at [197, 249] on button "Done" at bounding box center [198, 249] width 21 height 10
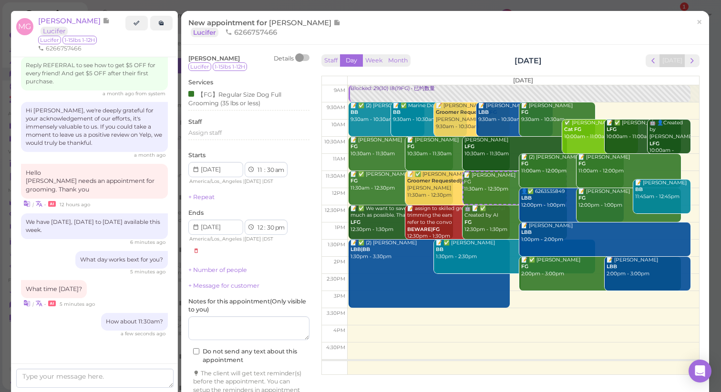
click at [304, 59] on div at bounding box center [302, 57] width 13 height 7
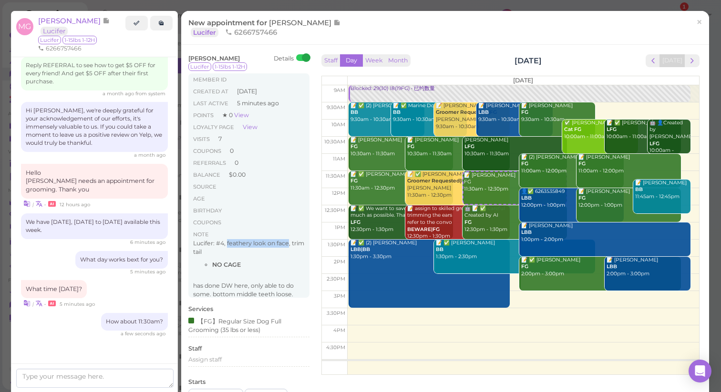
drag, startPoint x: 228, startPoint y: 245, endPoint x: 288, endPoint y: 243, distance: 59.6
click at [288, 243] on p "Lucifer: #4, feathery look on face, trim tail" at bounding box center [249, 247] width 112 height 17
copy p "feathery look on face"
click at [696, 26] on link "×" at bounding box center [699, 22] width 18 height 22
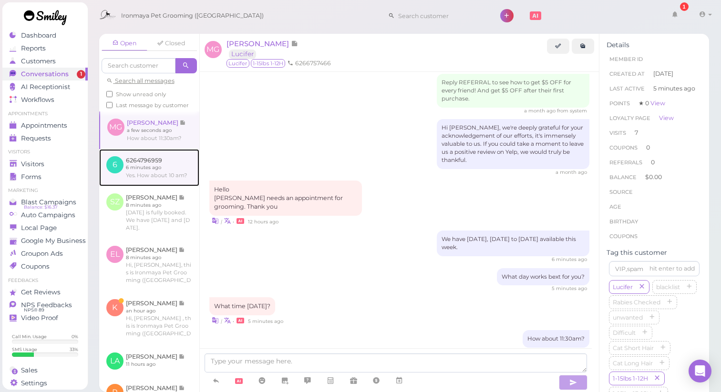
click at [153, 186] on link at bounding box center [149, 167] width 100 height 37
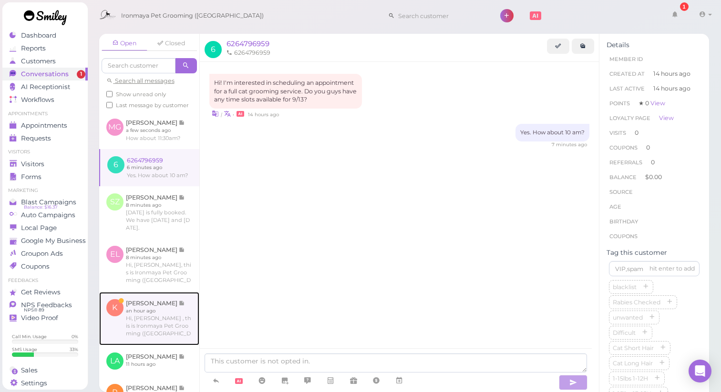
click at [159, 346] on link at bounding box center [149, 318] width 100 height 53
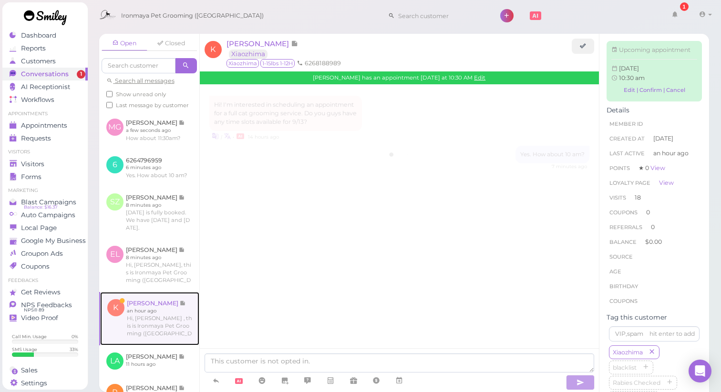
scroll to position [1353, 0]
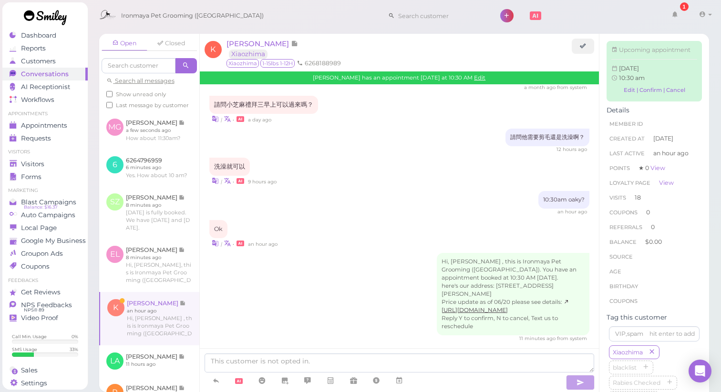
click at [273, 281] on div "Hi, [PERSON_NAME] , this is Ironmaya Pet Grooming ([GEOGRAPHIC_DATA]). You have…" at bounding box center [399, 297] width 381 height 89
click at [272, 280] on div "Hi, [PERSON_NAME] , this is Ironmaya Pet Grooming ([GEOGRAPHIC_DATA]). You have…" at bounding box center [399, 297] width 381 height 89
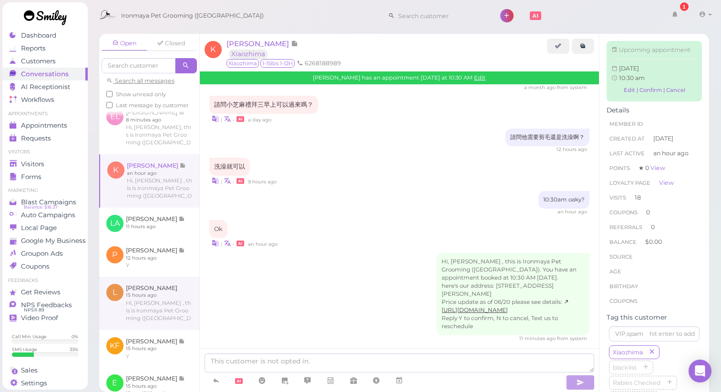
scroll to position [0, 0]
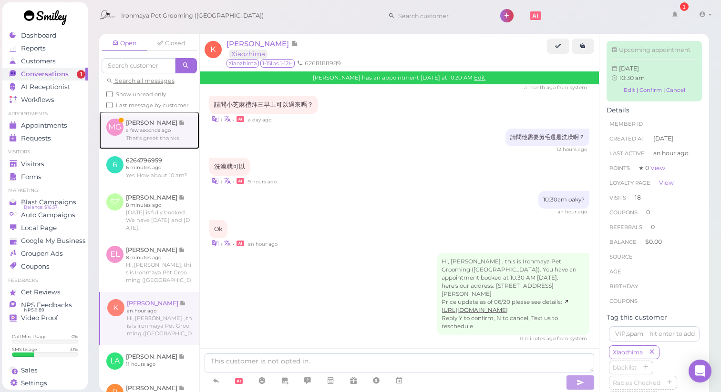
click at [166, 149] on link at bounding box center [149, 130] width 100 height 37
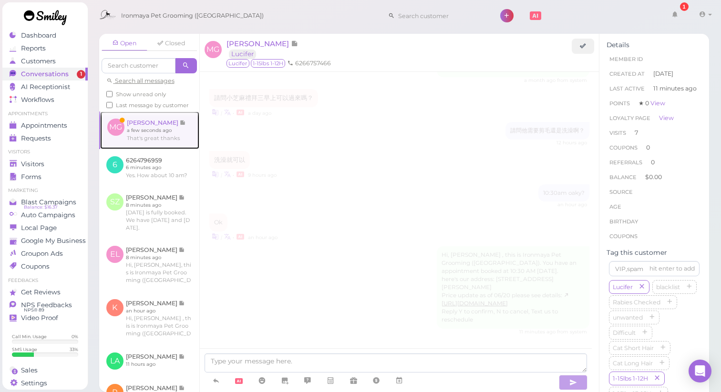
scroll to position [1218, 0]
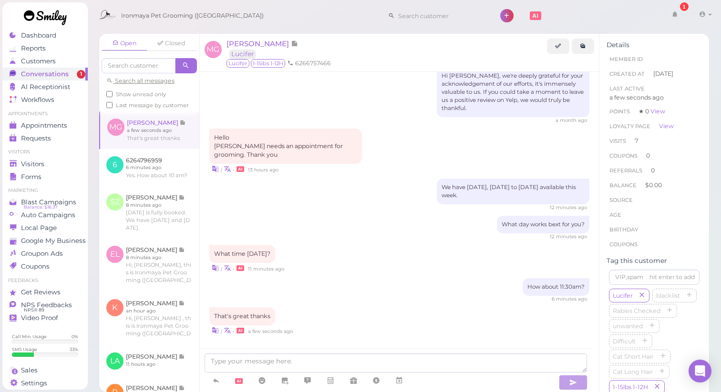
click at [260, 42] on span "[PERSON_NAME]" at bounding box center [258, 43] width 64 height 9
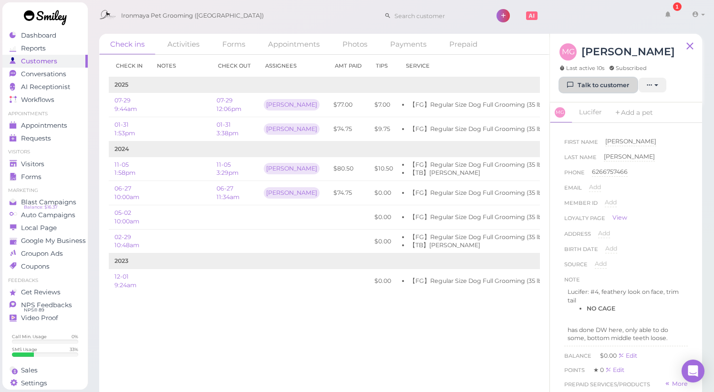
click at [589, 93] on link "Talk to customer" at bounding box center [598, 85] width 78 height 15
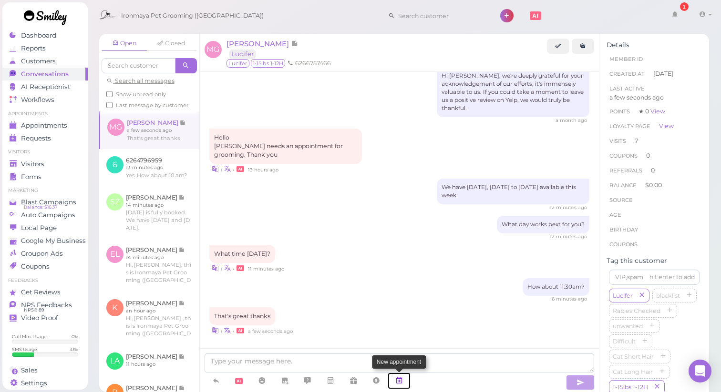
click at [399, 384] on icon at bounding box center [399, 381] width 8 height 10
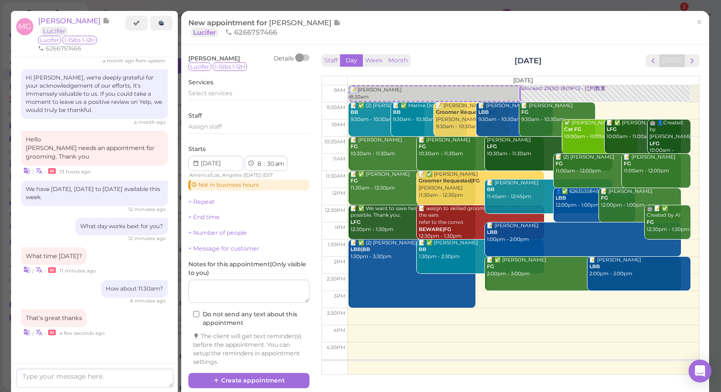
click at [544, 176] on td at bounding box center [523, 179] width 352 height 17
select select "11"
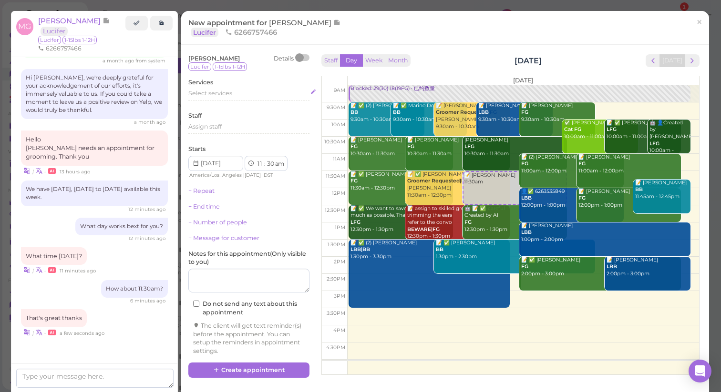
click at [233, 97] on div "Select services" at bounding box center [248, 93] width 121 height 9
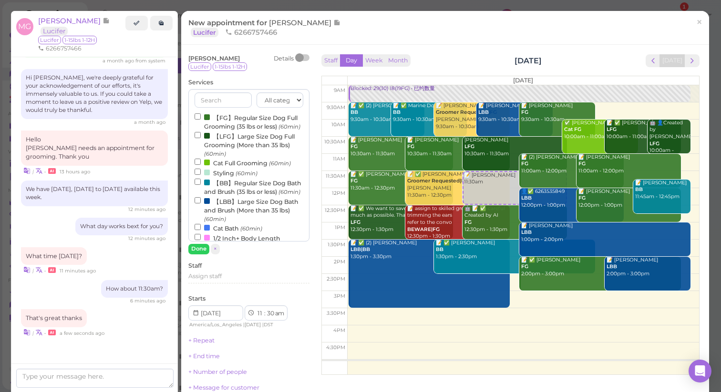
click at [224, 117] on label "【FG】Regular Size Dog Full Grooming (35 lbs or less) (60min)" at bounding box center [249, 122] width 109 height 19
click at [201, 117] on input "【FG】Regular Size Dog Full Grooming (35 lbs or less) (60min)" at bounding box center [198, 116] width 6 height 6
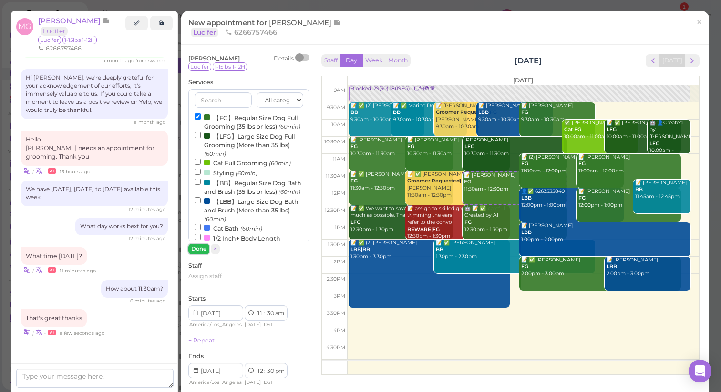
click at [201, 254] on button "Done" at bounding box center [198, 249] width 21 height 10
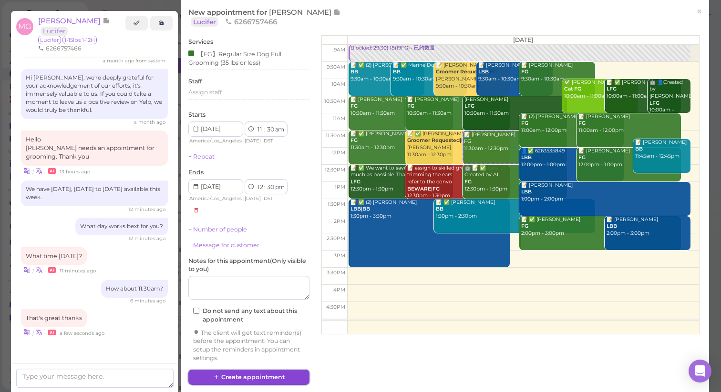
click at [261, 378] on button "Create appointment" at bounding box center [248, 377] width 121 height 15
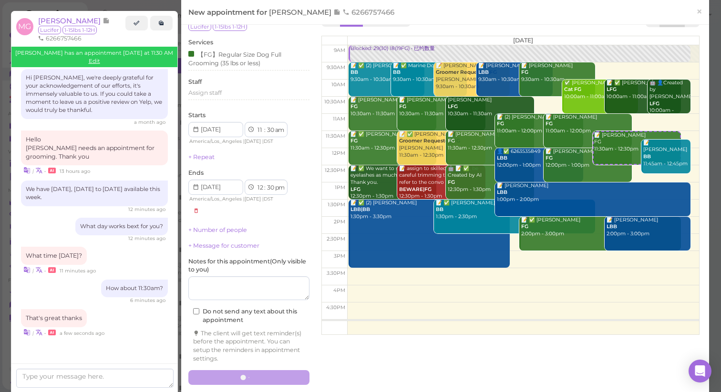
scroll to position [0, 0]
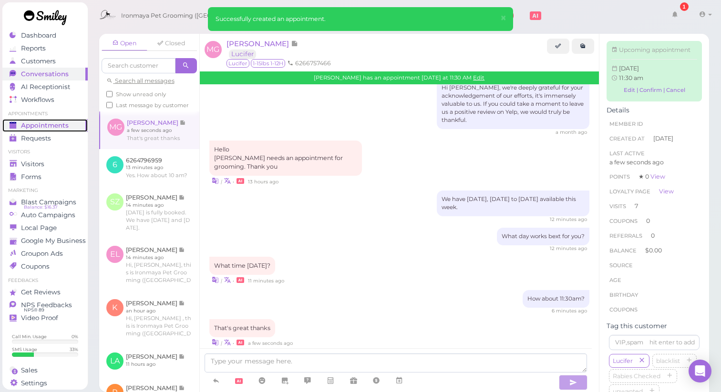
click at [45, 125] on span "Appointments" at bounding box center [45, 126] width 48 height 8
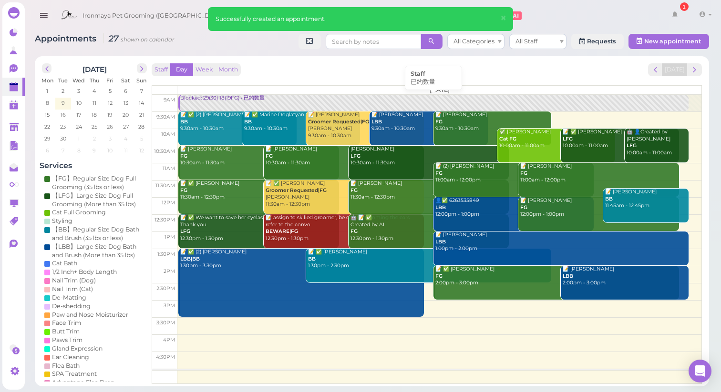
click at [253, 99] on div "Blocked: 29(30) 18(19FG) • 已约数量" at bounding box center [434, 98] width 508 height 7
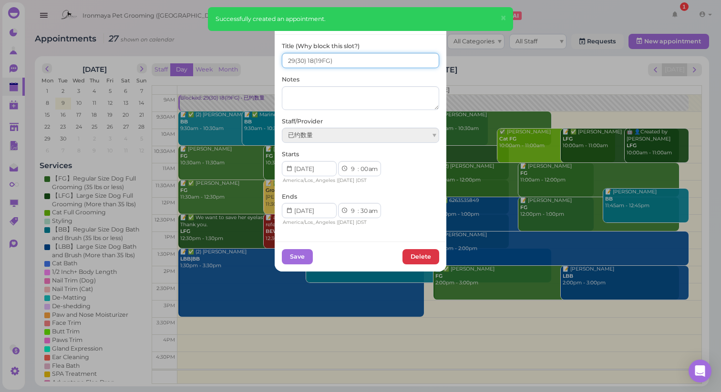
click at [290, 60] on input "29(30) 18(19FG)" at bounding box center [360, 60] width 157 height 15
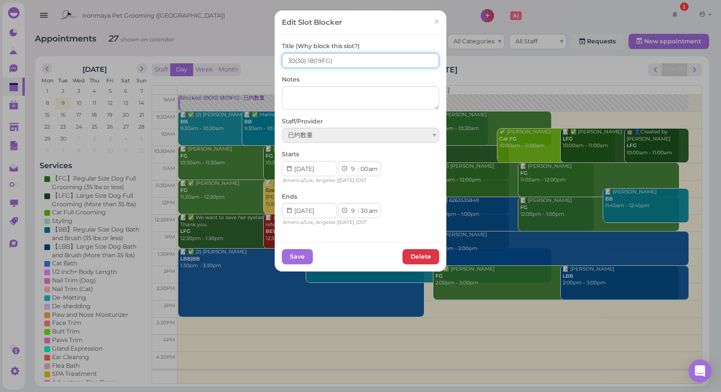
click at [310, 59] on input "30(30) 18(19FG)" at bounding box center [360, 60] width 157 height 15
type input "30(30) 19(19FG)"
click at [303, 254] on button "Save" at bounding box center [297, 256] width 31 height 15
